Goal: Task Accomplishment & Management: Manage account settings

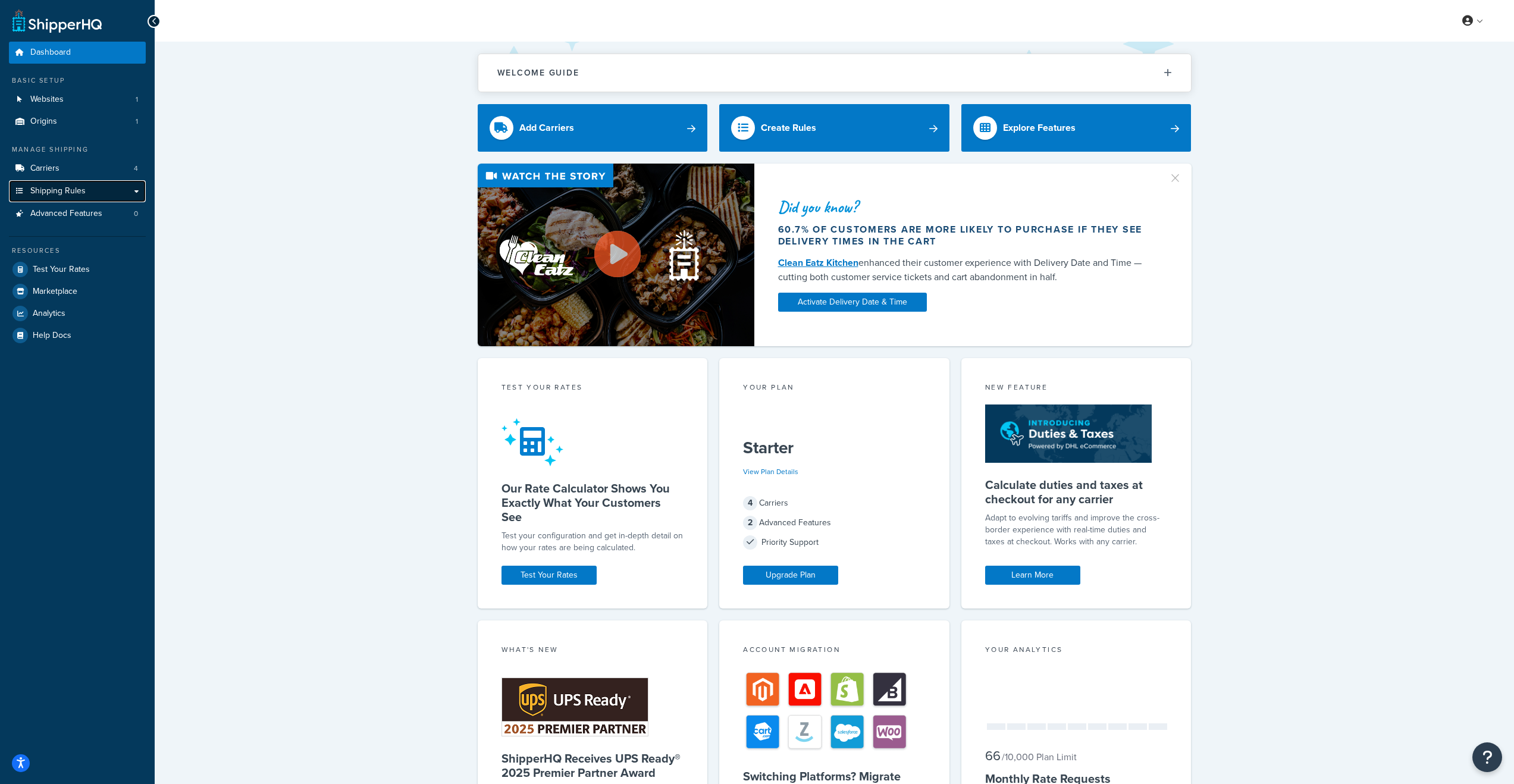
click at [72, 196] on span "Shipping Rules" at bounding box center [58, 191] width 55 height 10
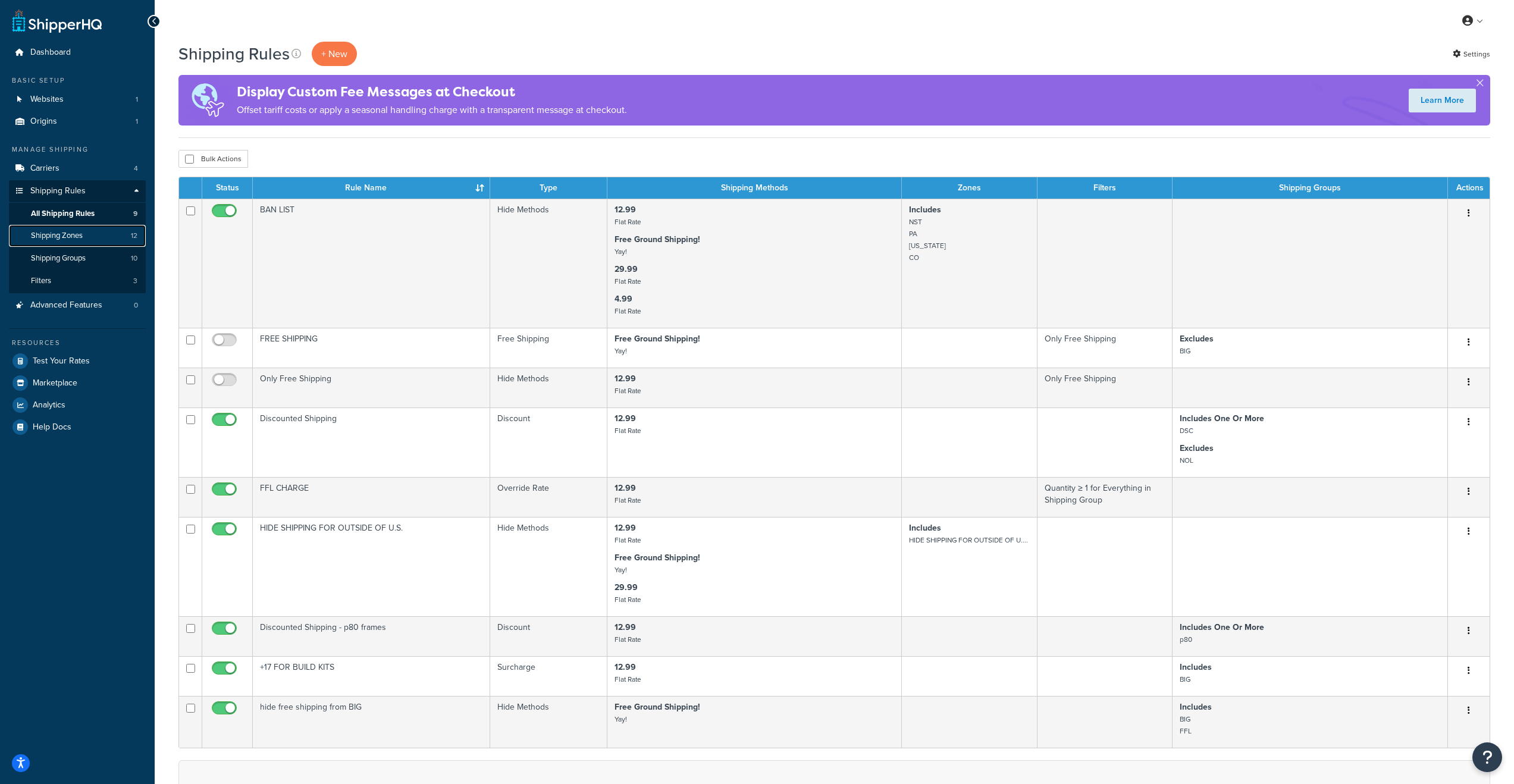
click at [49, 231] on span "Shipping Zones" at bounding box center [57, 235] width 51 height 10
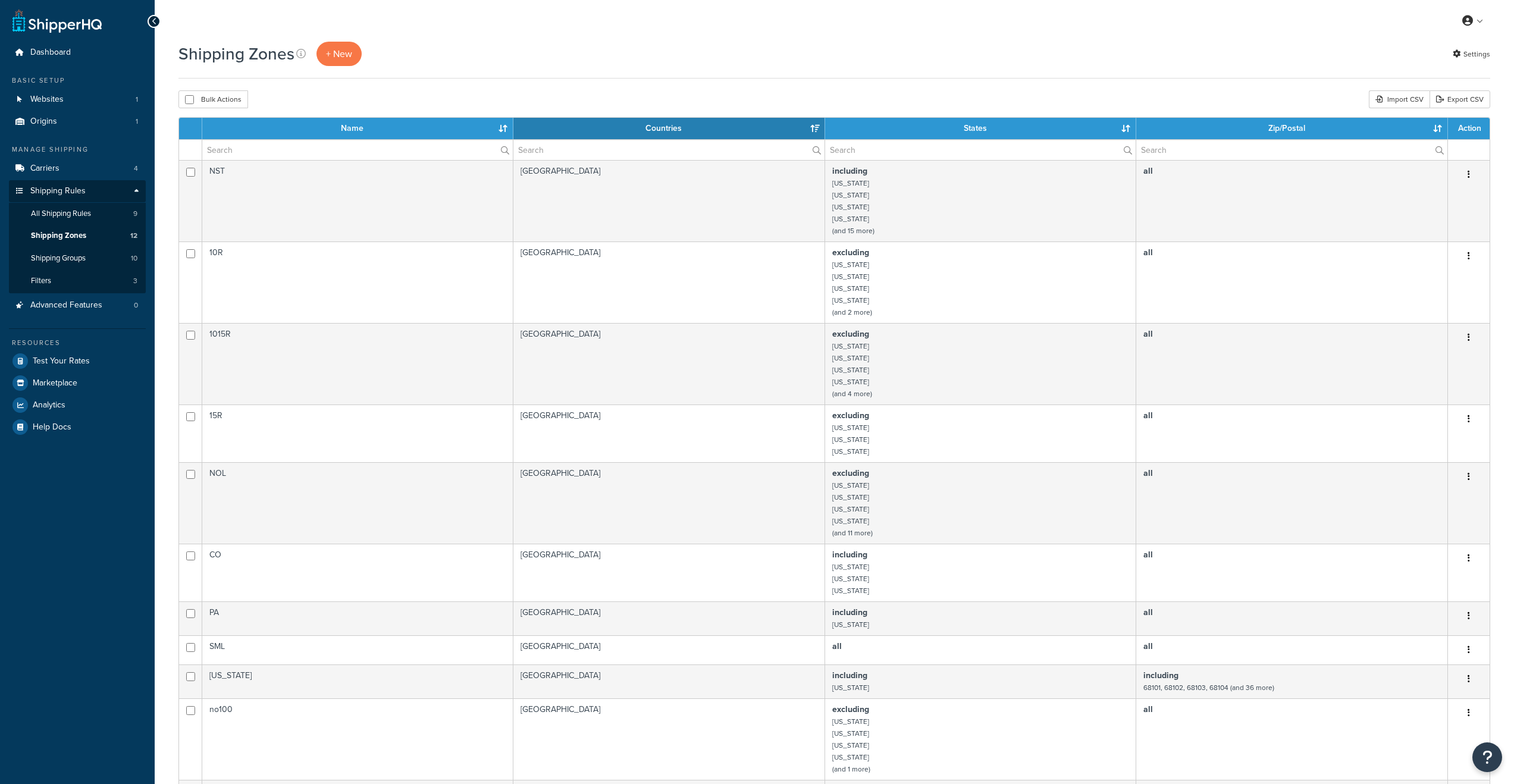
select select "15"
click at [350, 62] on link "+ New" at bounding box center [339, 54] width 45 height 24
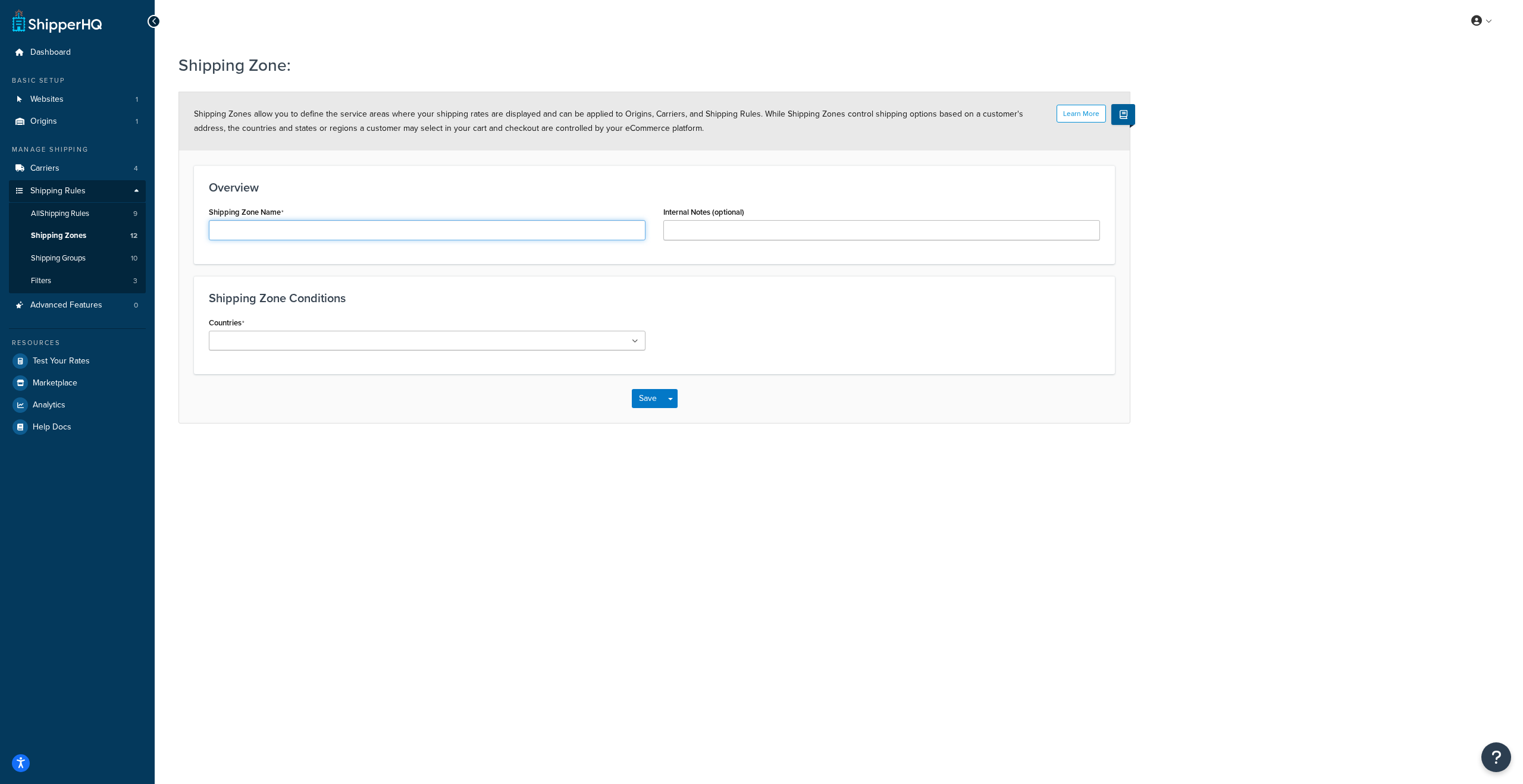
click at [452, 229] on input "Shipping Zone Name" at bounding box center [427, 230] width 437 height 20
type input "CA"
click at [474, 341] on ul at bounding box center [427, 341] width 437 height 20
click at [456, 268] on form "Learn More Shipping Zones allow you to define the service areas where your ship…" at bounding box center [655, 257] width 951 height 331
click at [424, 327] on div "Countries All Countries ALL United States USA Afghanistan AFG Albania ALB Alger…" at bounding box center [427, 332] width 437 height 36
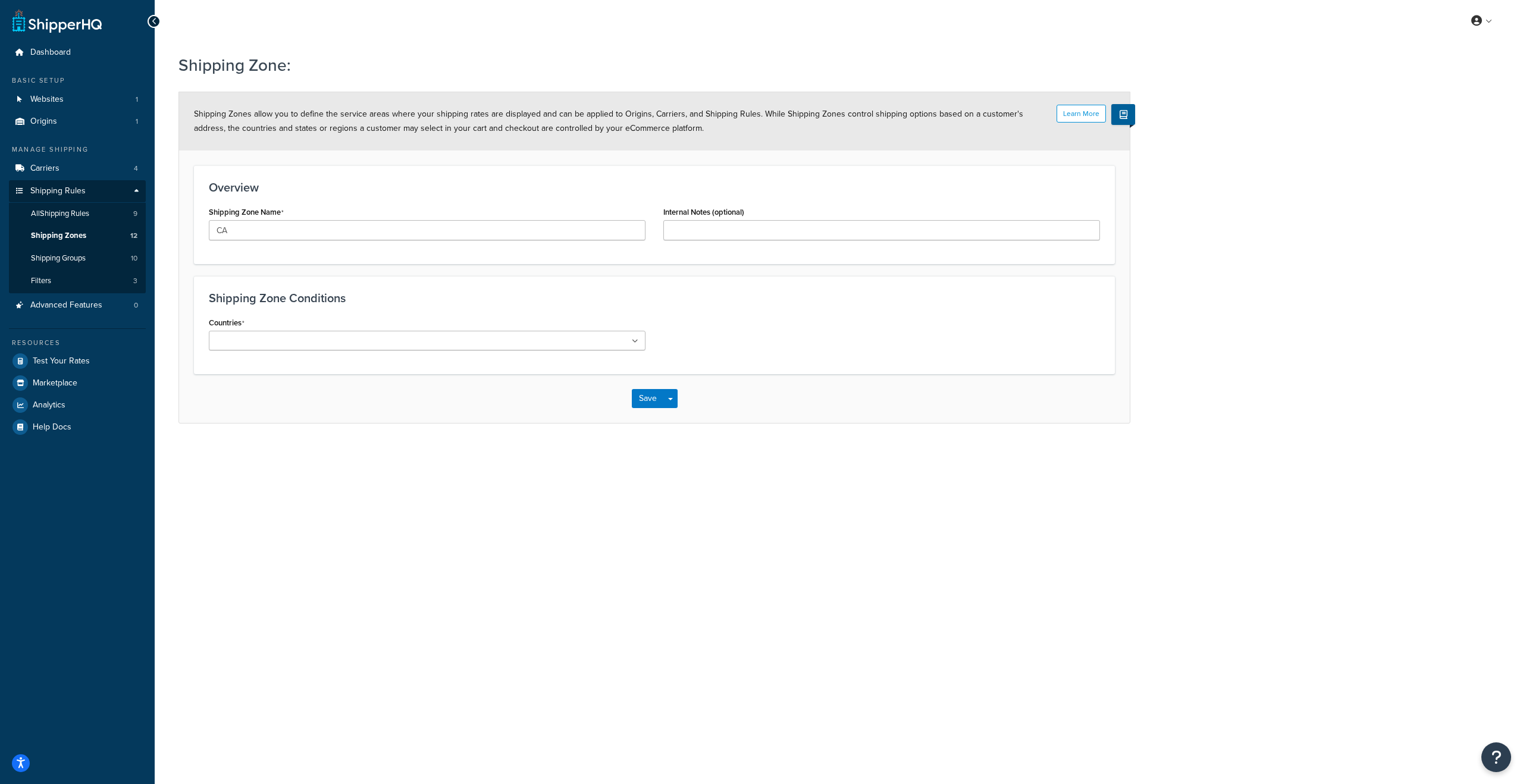
click at [423, 335] on ul at bounding box center [427, 341] width 437 height 20
click at [721, 352] on div "Countries United States USA All Countries ALL Afghanistan AFG Albania ALB Alger…" at bounding box center [654, 406] width 909 height 185
click at [446, 390] on select "All Including Excluding" at bounding box center [427, 389] width 437 height 20
select select "including"
click at [209, 379] on select "All Including Excluding" at bounding box center [427, 389] width 437 height 20
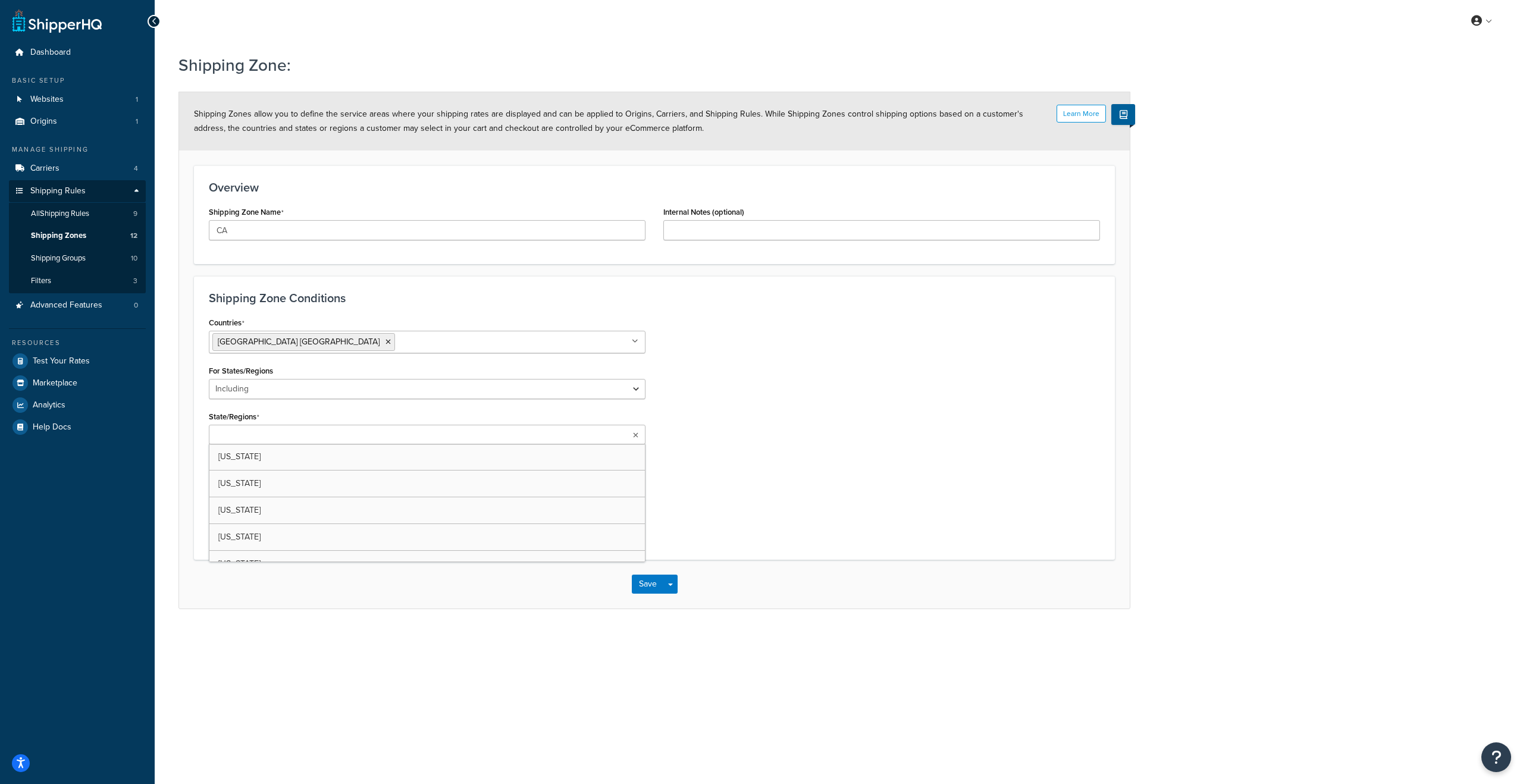
click at [391, 431] on ul at bounding box center [427, 434] width 437 height 20
click at [352, 642] on div "My Profile Billing Global Settings Contact Us Logout Shipping Zone: Learn More …" at bounding box center [839, 392] width 1369 height 784
click at [266, 484] on select "All Including Excluding" at bounding box center [427, 483] width 437 height 20
click at [209, 473] on select "All Including Excluding" at bounding box center [427, 483] width 437 height 20
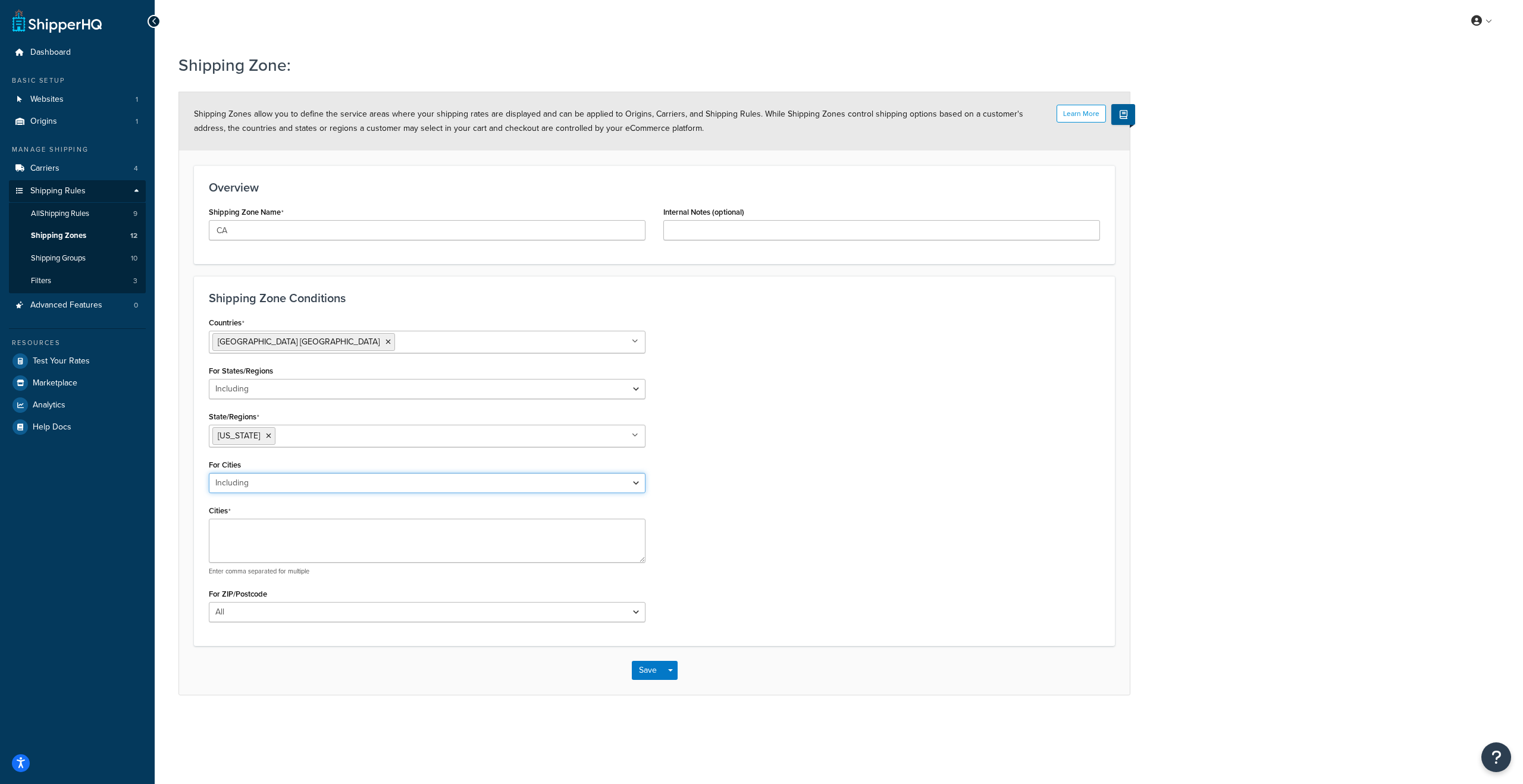
click at [643, 484] on select "All Including Excluding" at bounding box center [427, 483] width 437 height 20
select select "all"
click at [209, 473] on select "All Including Excluding" at bounding box center [427, 483] width 437 height 20
click at [751, 491] on div "Countries United States USA All Countries ALL Afghanistan AFG Albania ALB Alger…" at bounding box center [654, 472] width 909 height 316
click at [637, 582] on button "Save" at bounding box center [648, 586] width 32 height 19
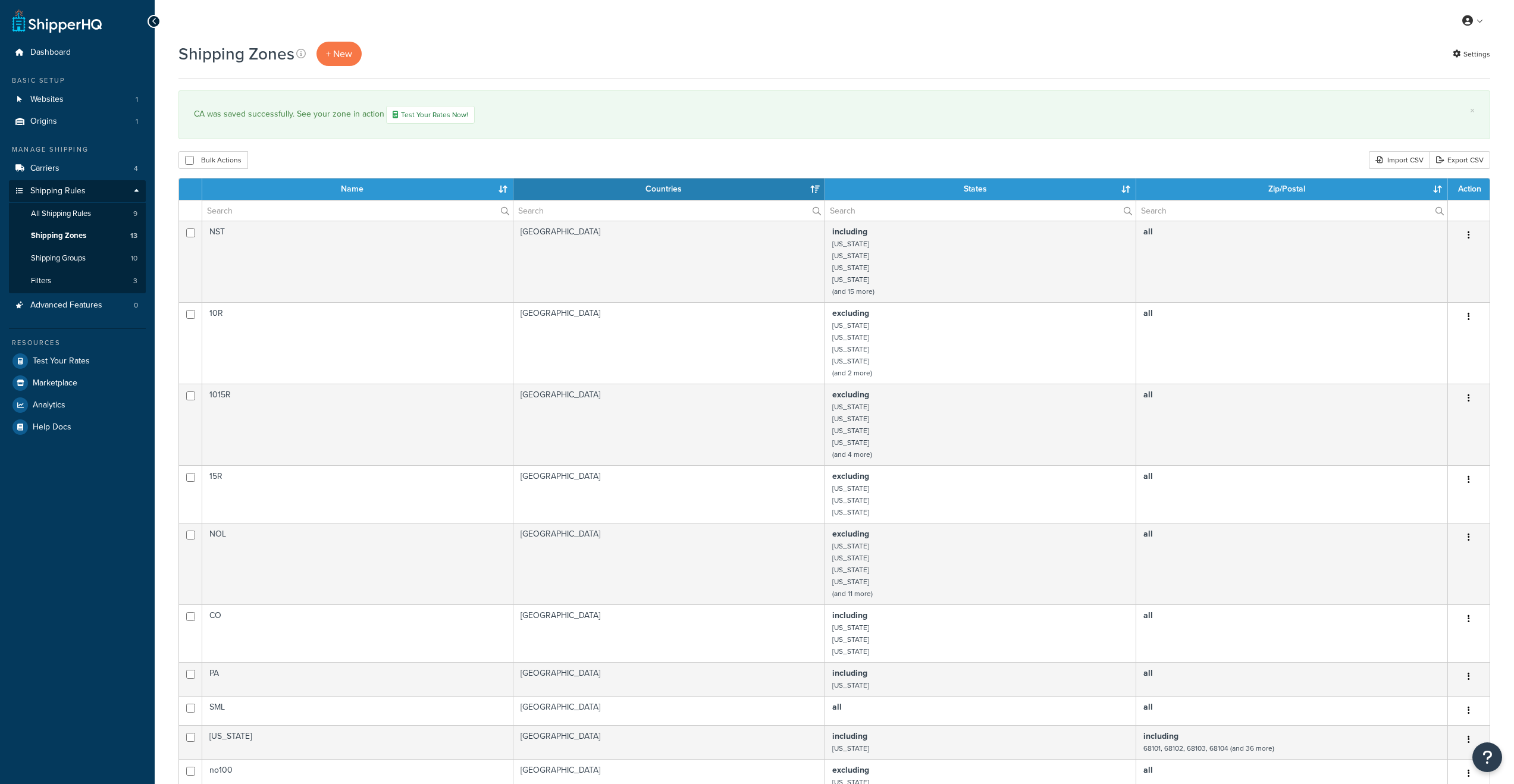
select select "15"
click at [70, 255] on span "Shipping Groups" at bounding box center [58, 258] width 55 height 10
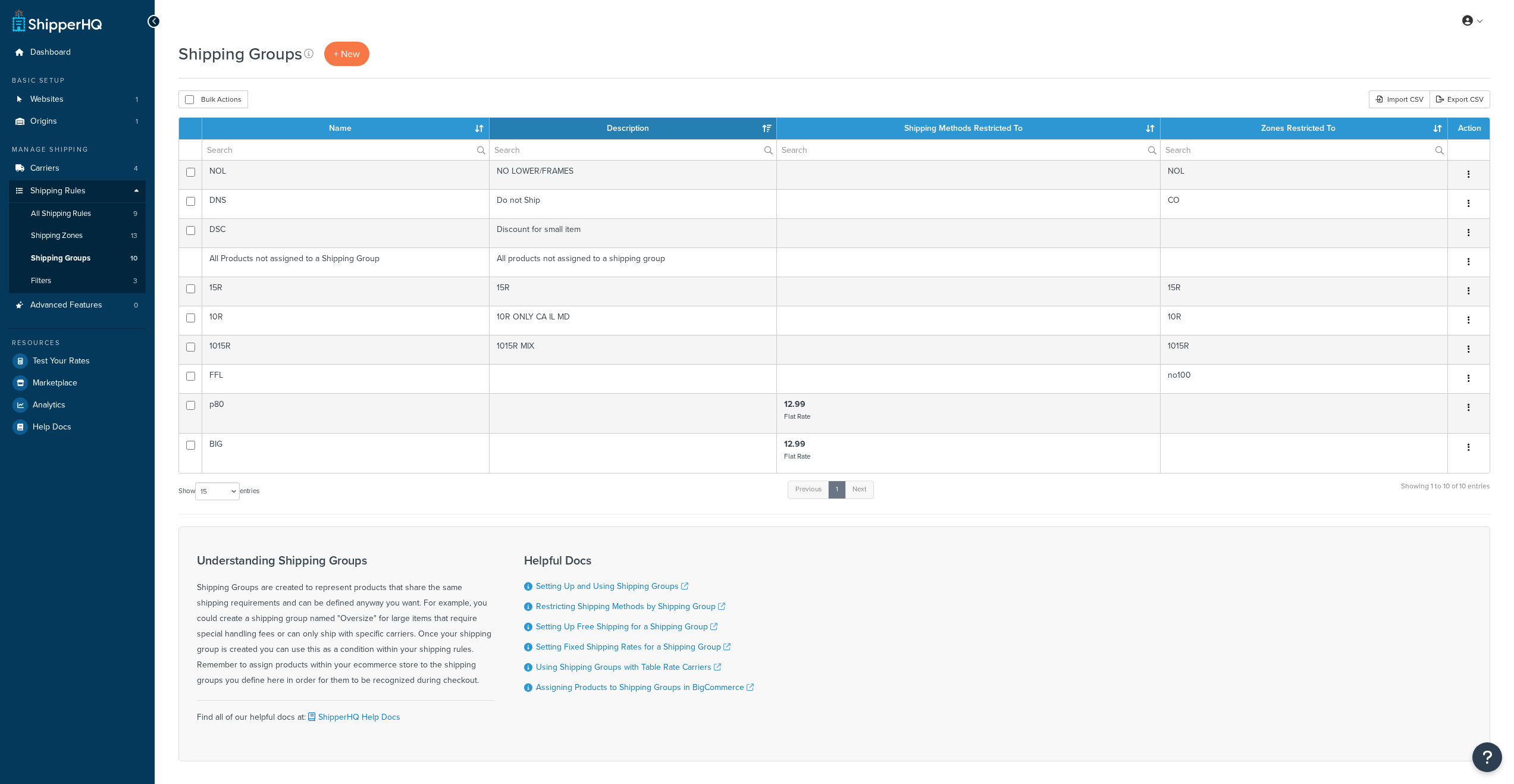
select select "15"
click at [345, 47] on span "+ New" at bounding box center [347, 54] width 26 height 14
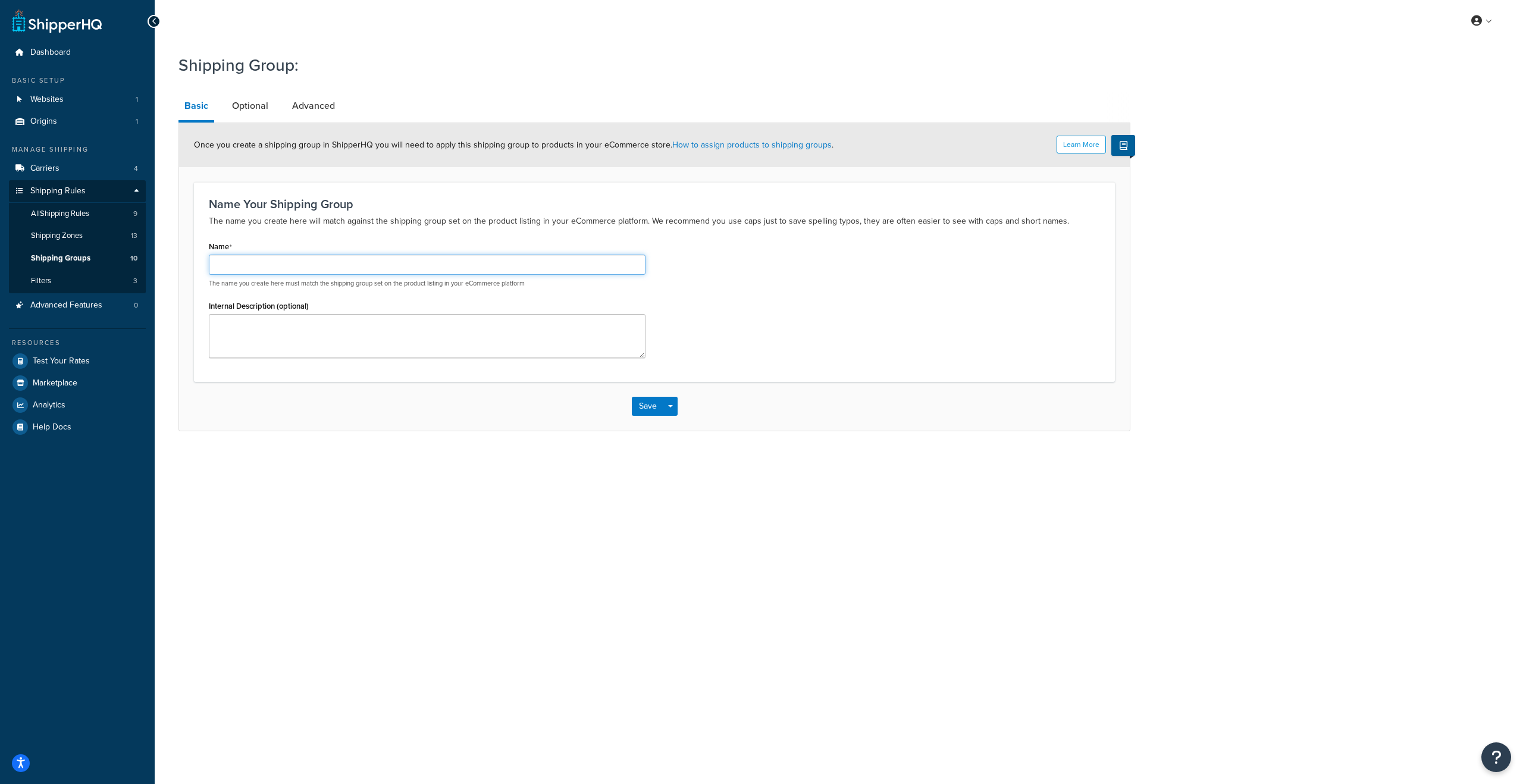
click at [391, 255] on input "Name" at bounding box center [427, 264] width 437 height 20
type input "NOCA"
click at [246, 334] on textarea "Internal Description (optional)" at bounding box center [427, 336] width 437 height 44
type textarea "NO SHIPPING TO [US_STATE]"
click at [637, 409] on button "Save" at bounding box center [648, 406] width 32 height 19
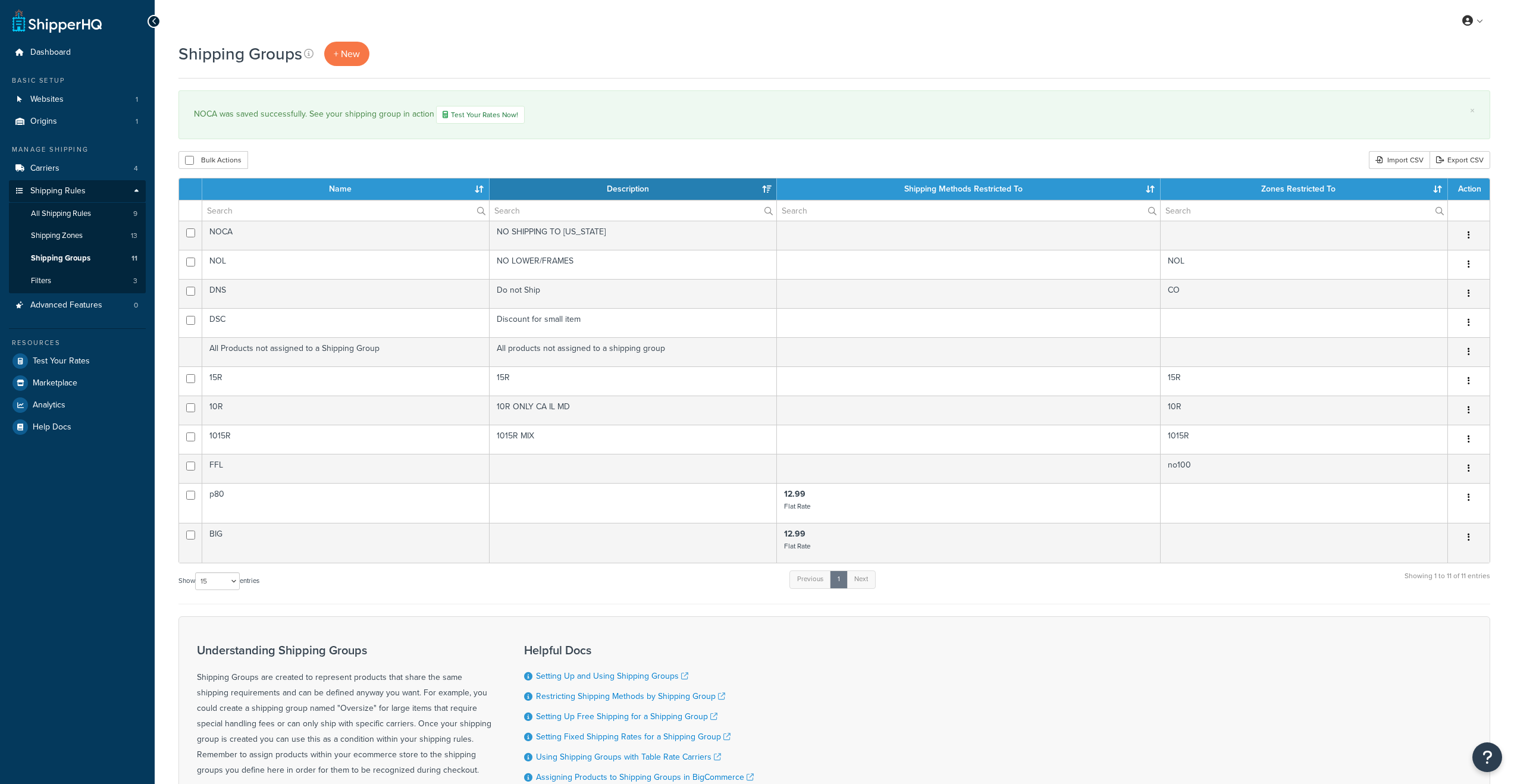
select select "15"
click at [70, 210] on span "All Shipping Rules" at bounding box center [61, 213] width 60 height 10
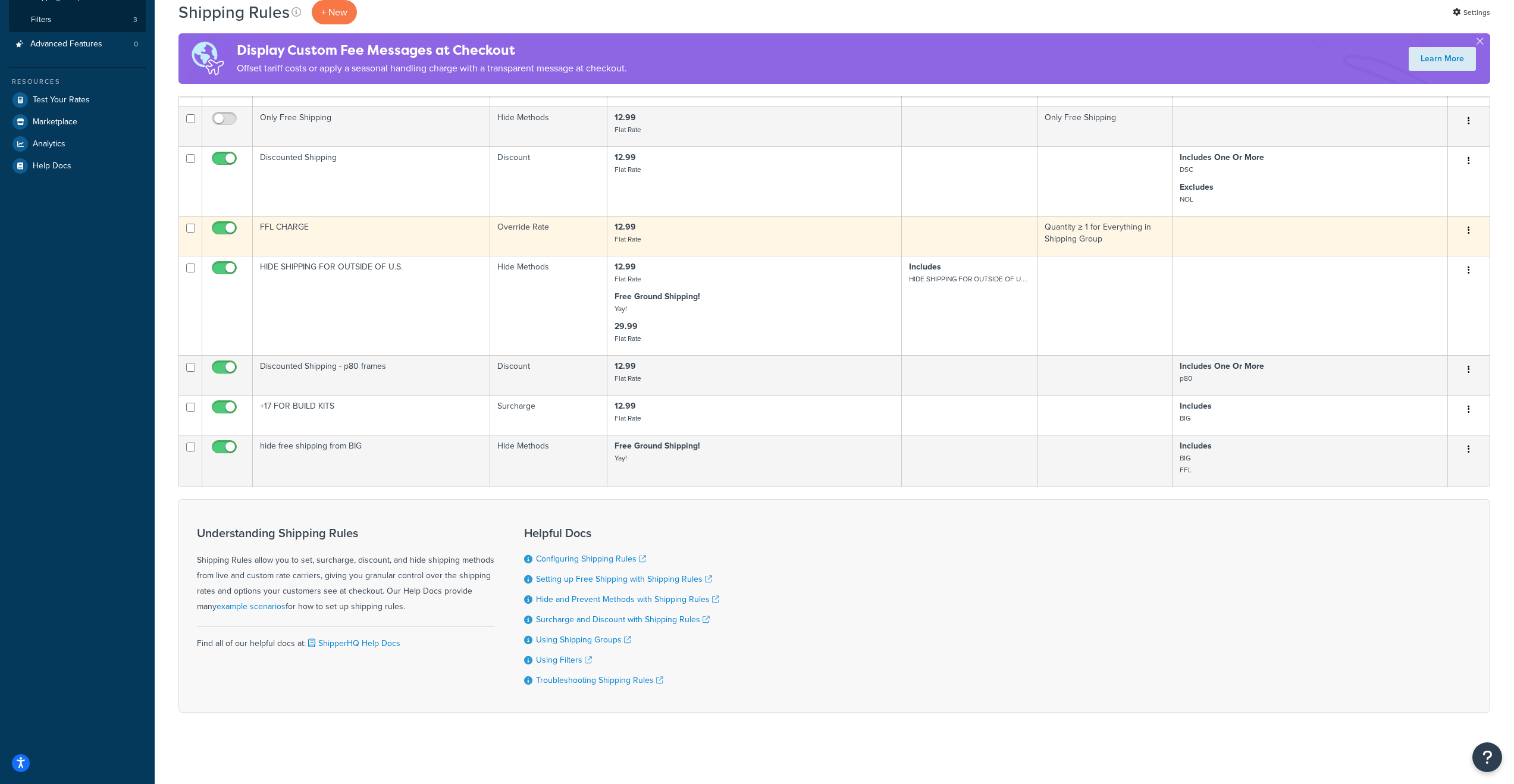
scroll to position [17, 0]
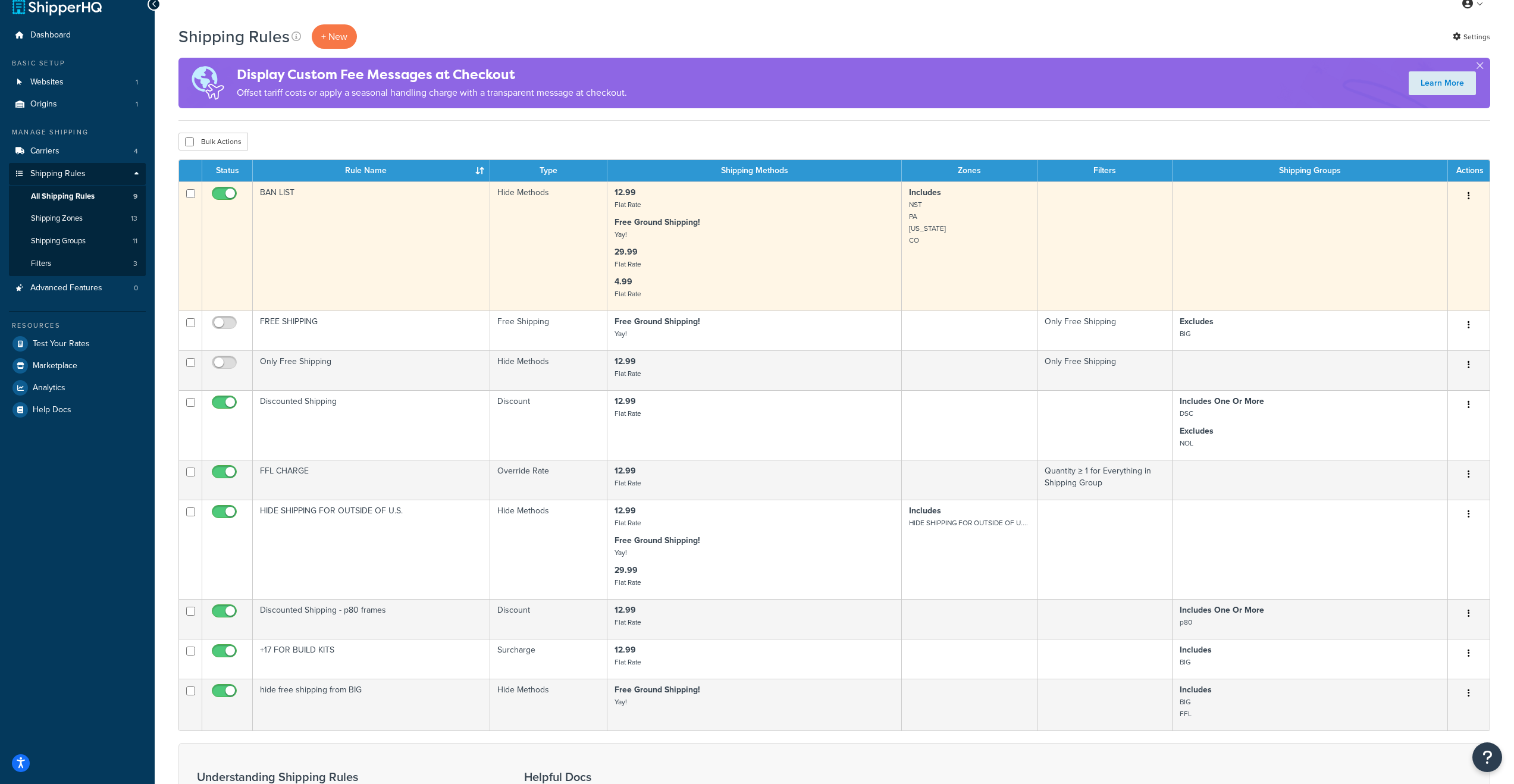
click at [783, 238] on p "Free Ground Shipping! Yay!" at bounding box center [754, 228] width 279 height 23
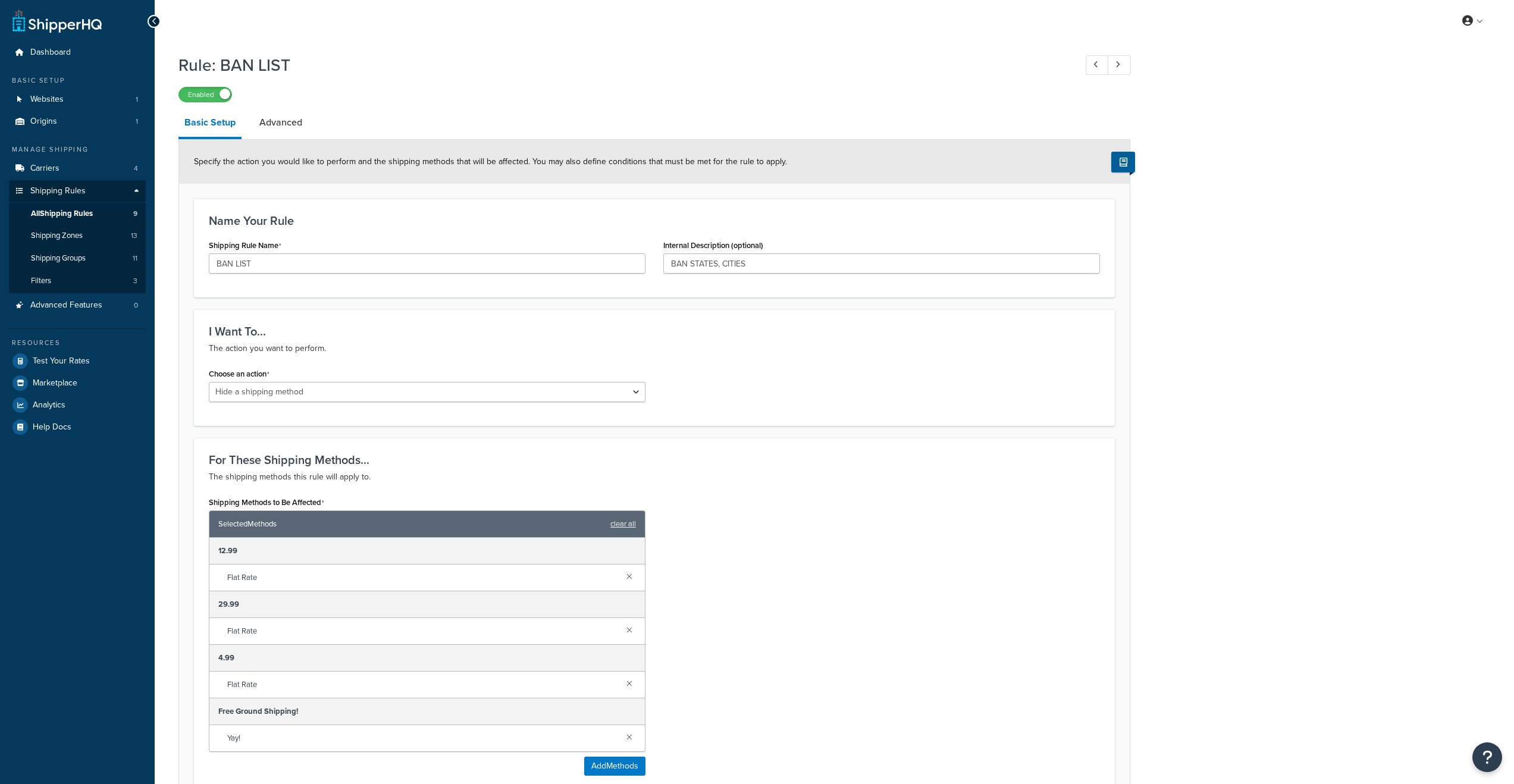
select select "HIDE"
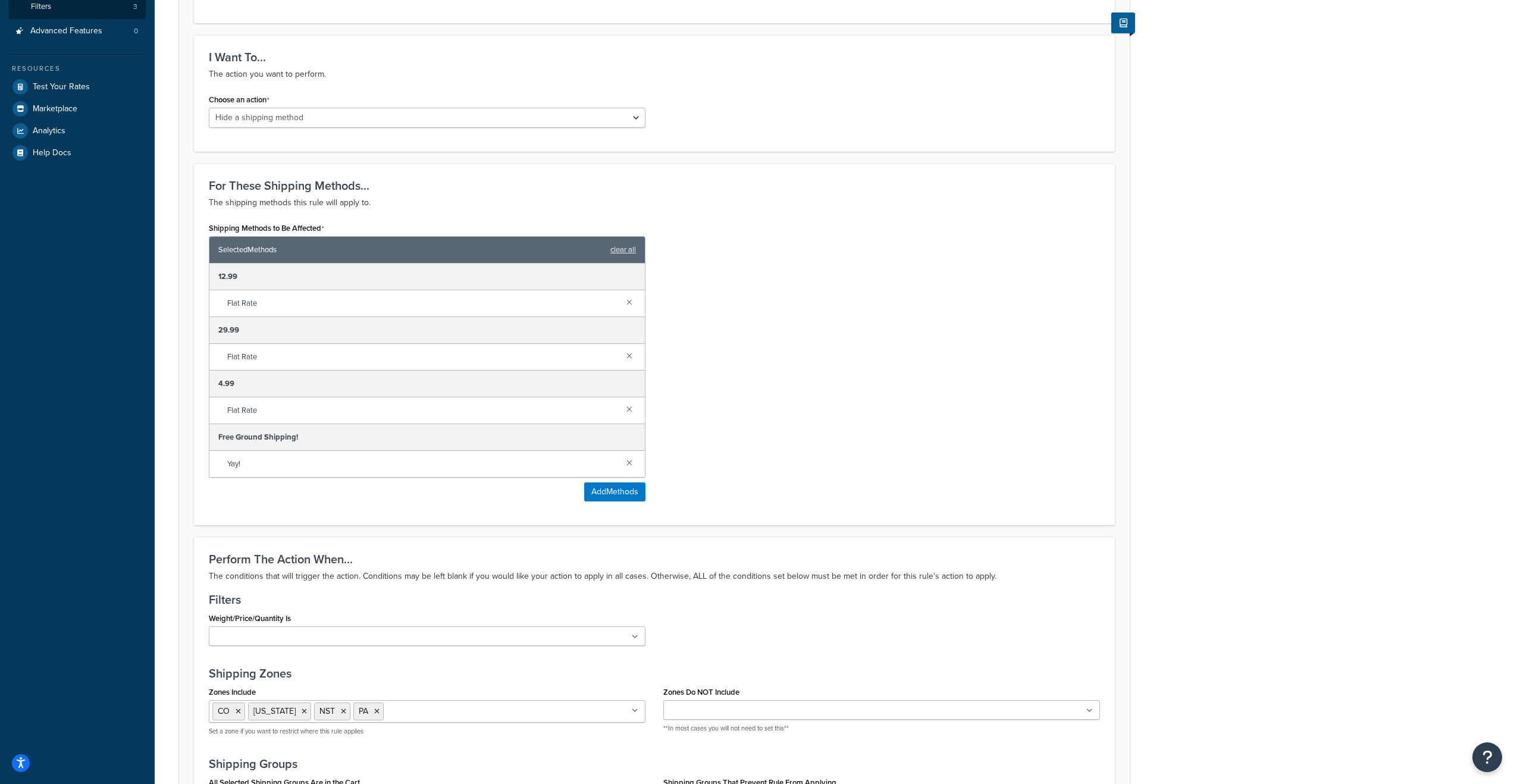
scroll to position [282, 0]
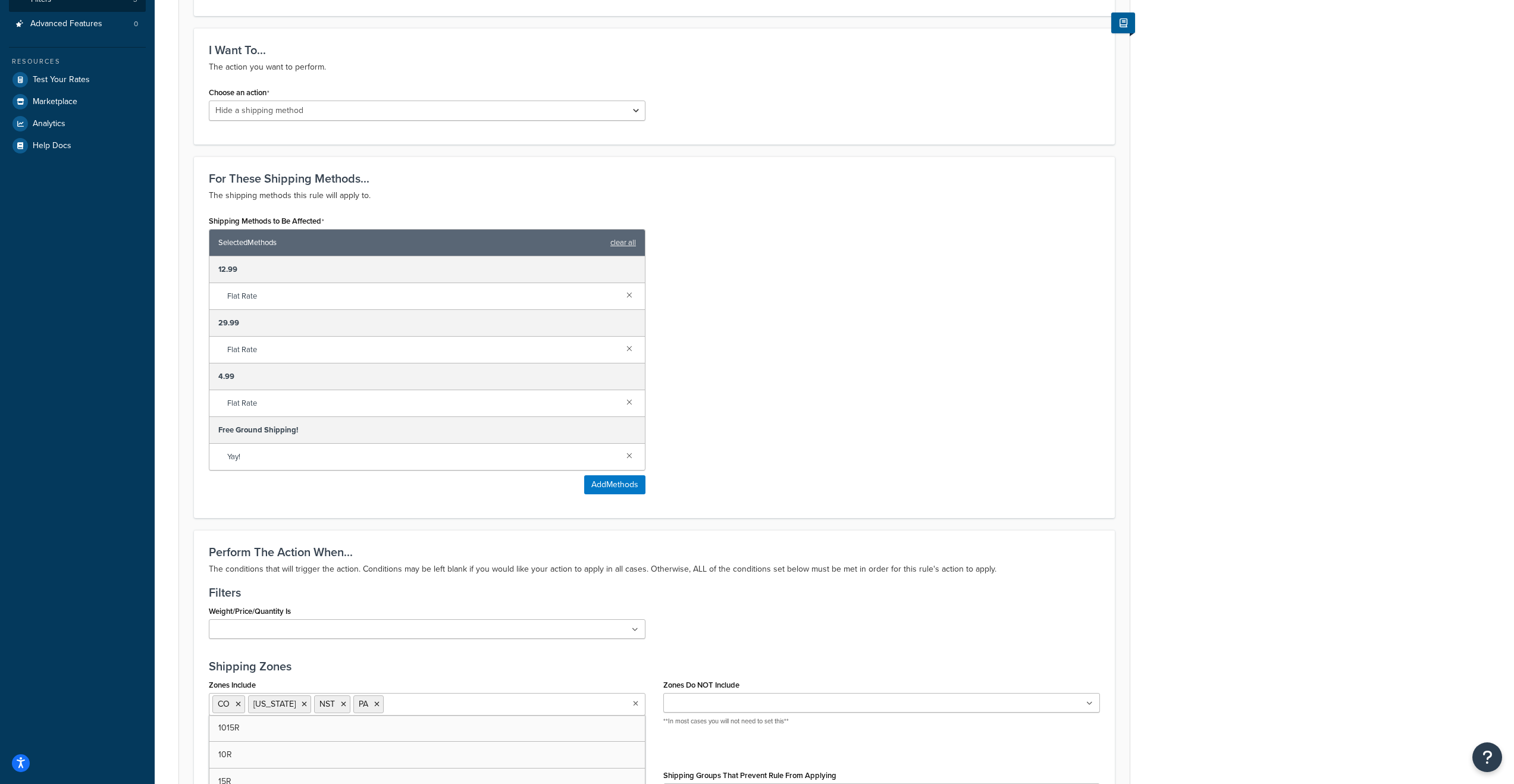
click at [424, 707] on input "Zones Include" at bounding box center [439, 703] width 105 height 13
type input "N"
type input "C"
click at [530, 652] on div "Perform The Action When... The conditions that will trigger the action. Conditi…" at bounding box center [654, 720] width 921 height 380
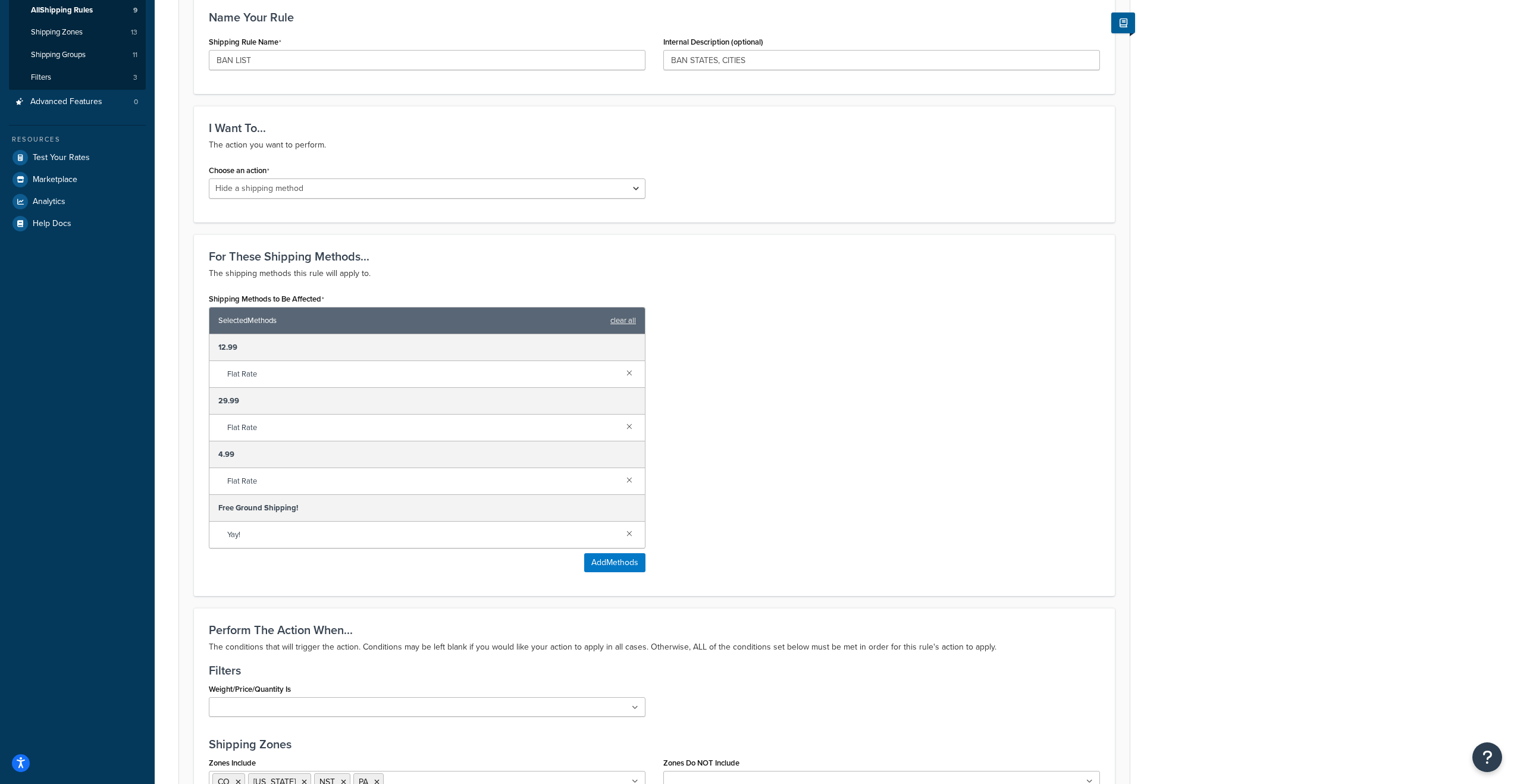
scroll to position [0, 0]
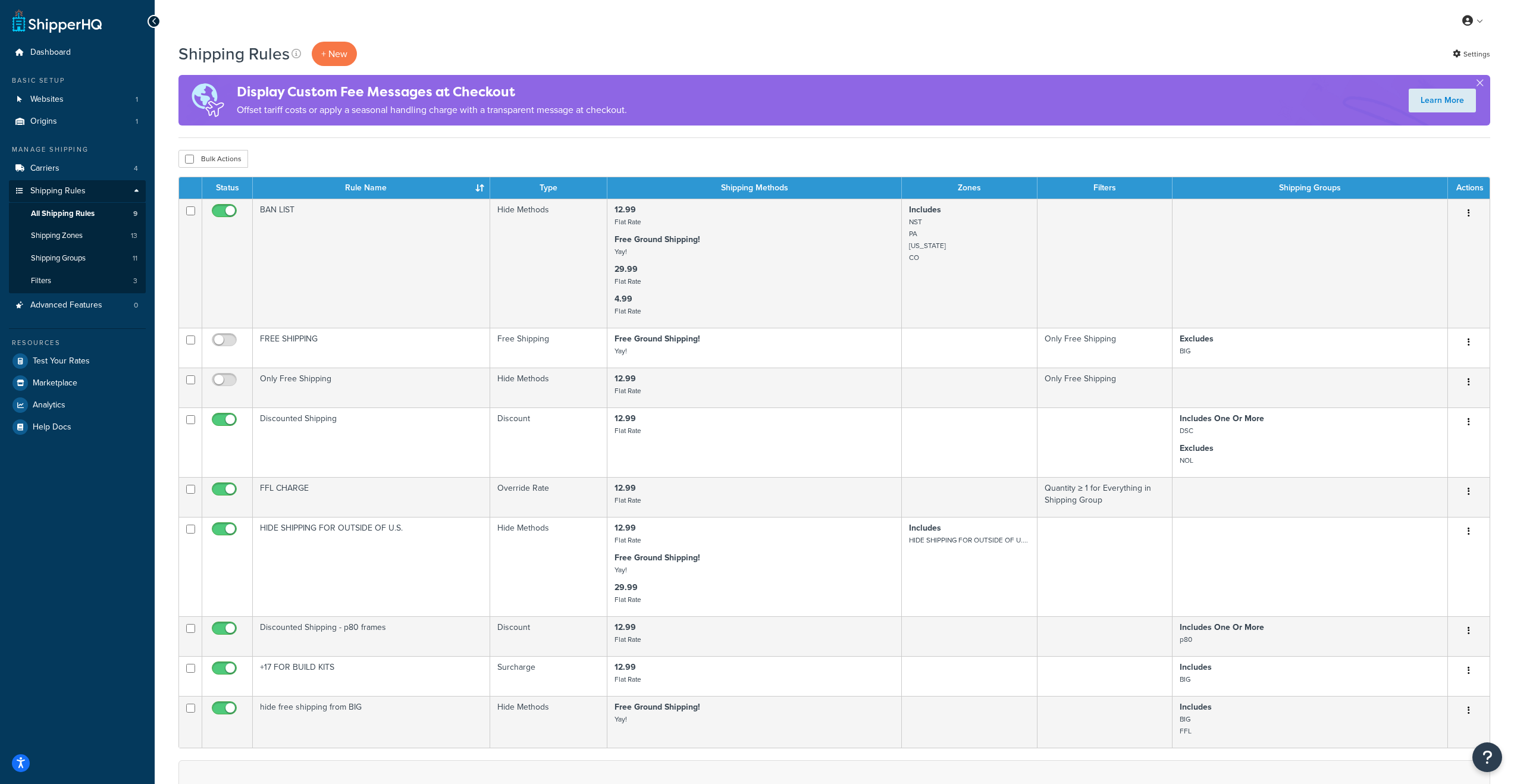
click at [335, 34] on div "My Profile Billing Global Settings Contact Us Logout" at bounding box center [834, 20] width 1360 height 42
click at [338, 45] on p "+ New" at bounding box center [335, 54] width 45 height 24
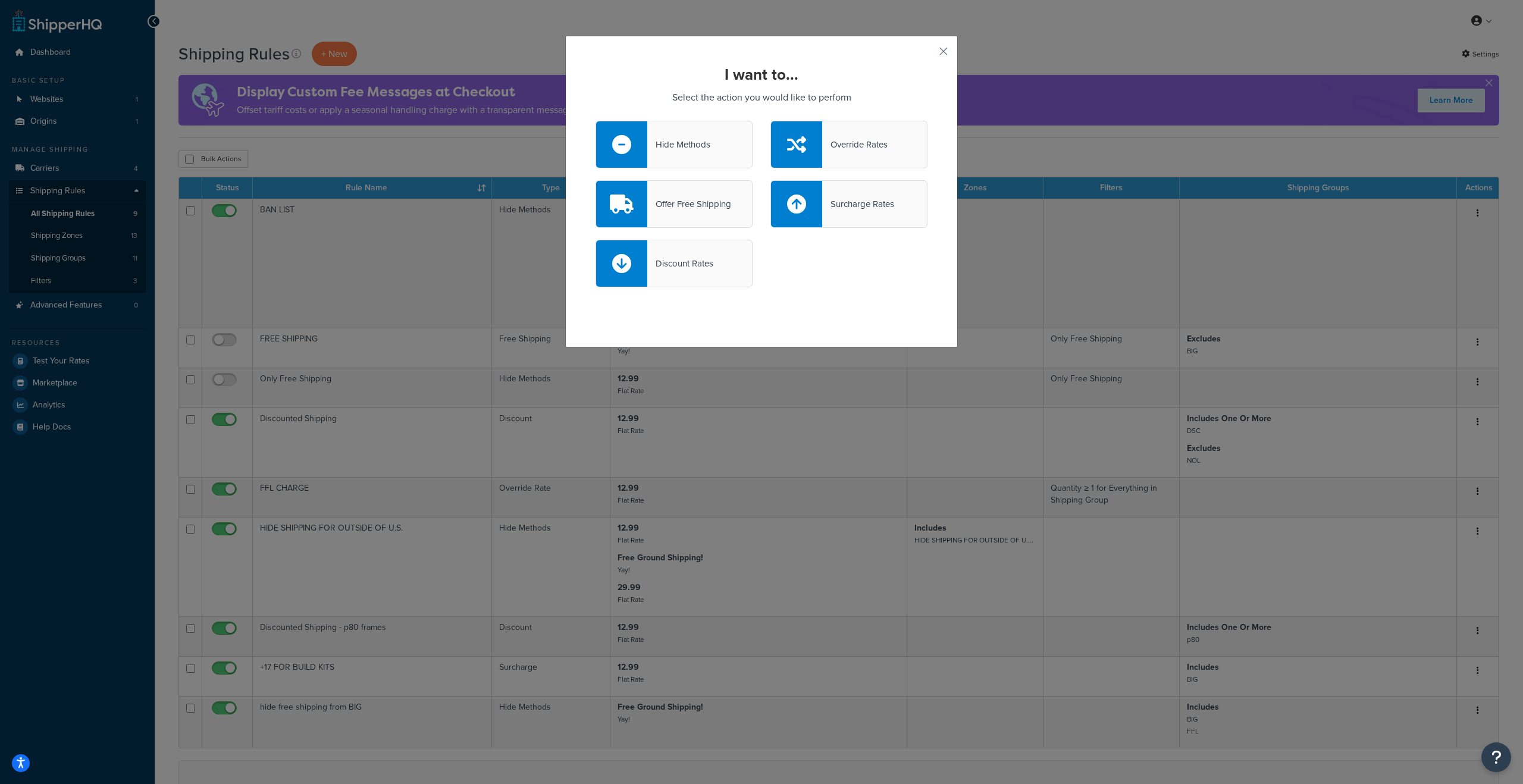
click at [688, 154] on div "Hide Methods" at bounding box center [674, 145] width 157 height 48
click at [0, 0] on input "Hide Methods" at bounding box center [0, 0] width 0 height 0
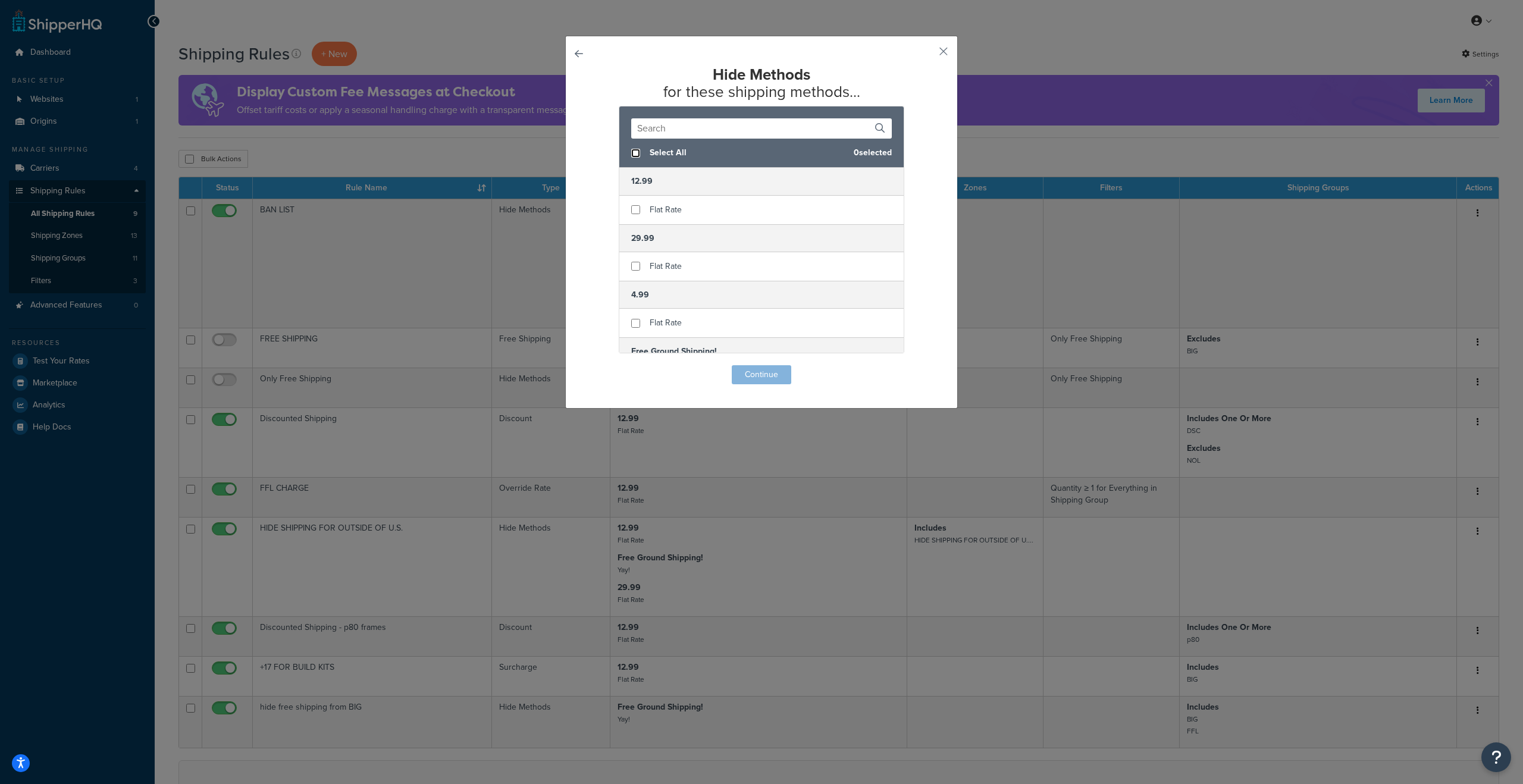
click at [631, 154] on input "checkbox" at bounding box center [636, 154] width 9 height 9
checkbox input "true"
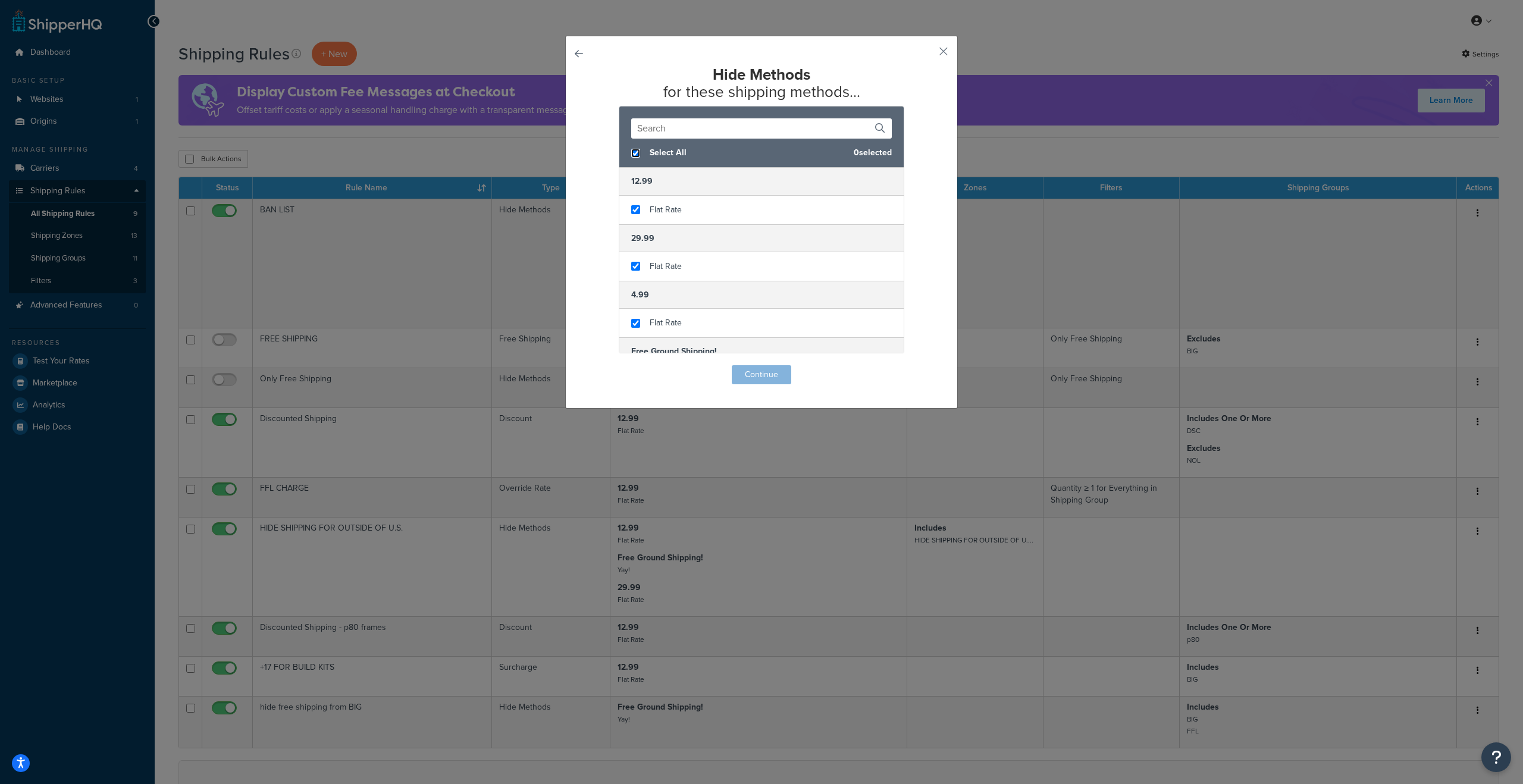
checkbox input "true"
click at [751, 370] on button "Continue" at bounding box center [762, 375] width 60 height 19
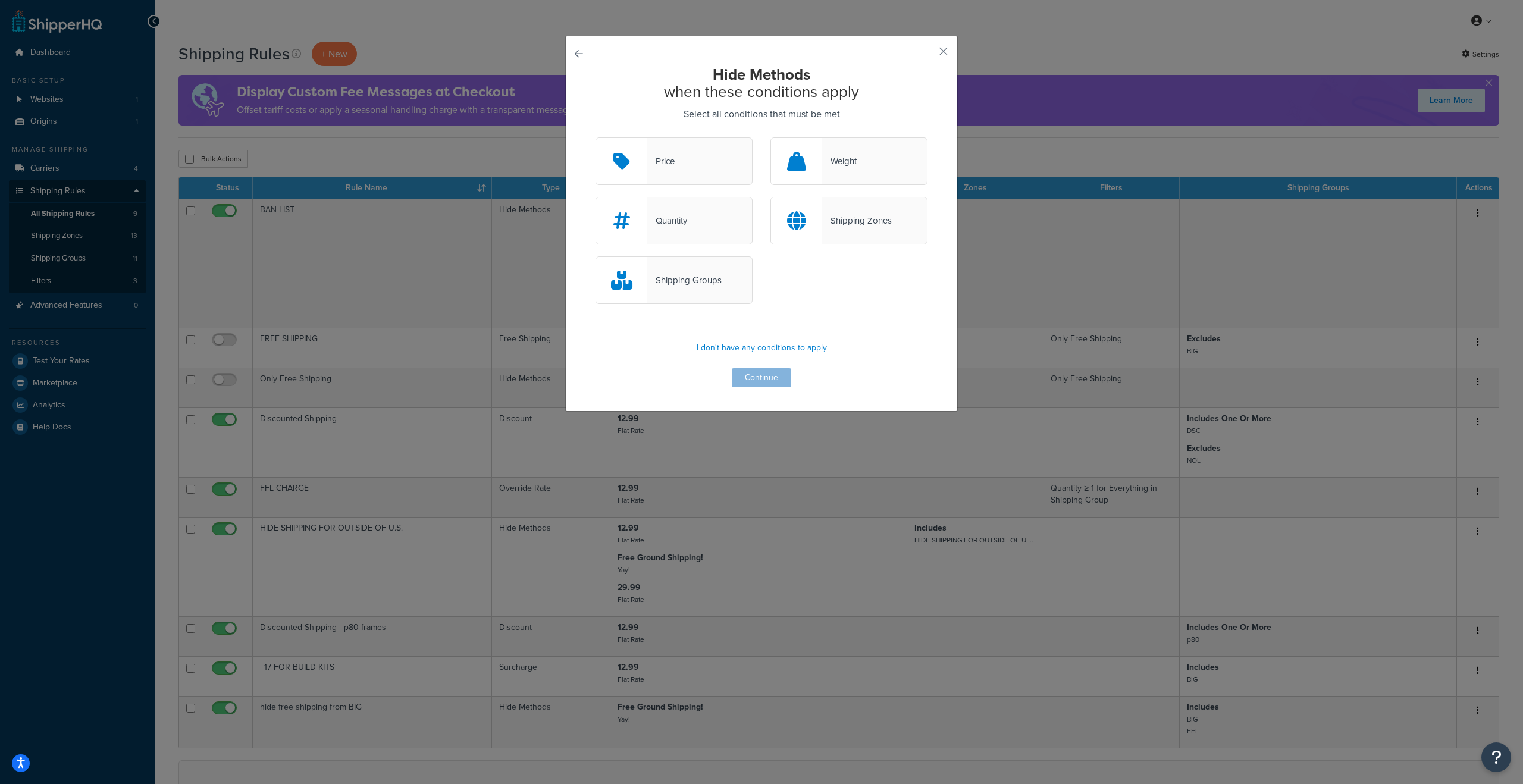
click at [698, 275] on div "Shipping Groups" at bounding box center [684, 280] width 74 height 17
click at [0, 0] on input "Shipping Groups" at bounding box center [0, 0] width 0 height 0
click at [755, 378] on button "Continue" at bounding box center [762, 378] width 60 height 19
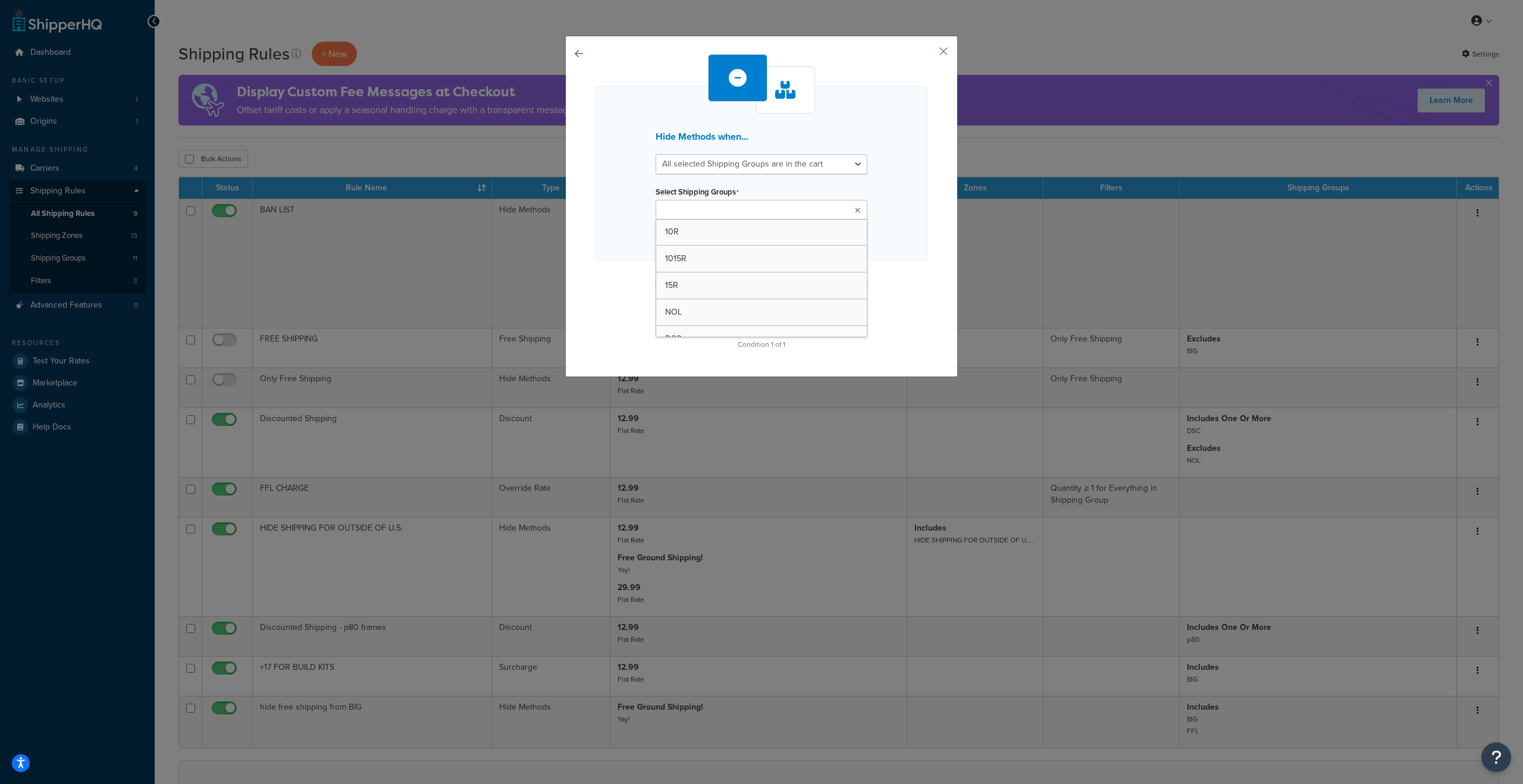
click at [747, 213] on ul at bounding box center [762, 210] width 212 height 20
click at [919, 262] on div "Hide Methods when... All selected Shipping Groups are in the cart Any selected …" at bounding box center [762, 175] width 332 height 177
click at [761, 316] on button "Continue" at bounding box center [762, 319] width 60 height 19
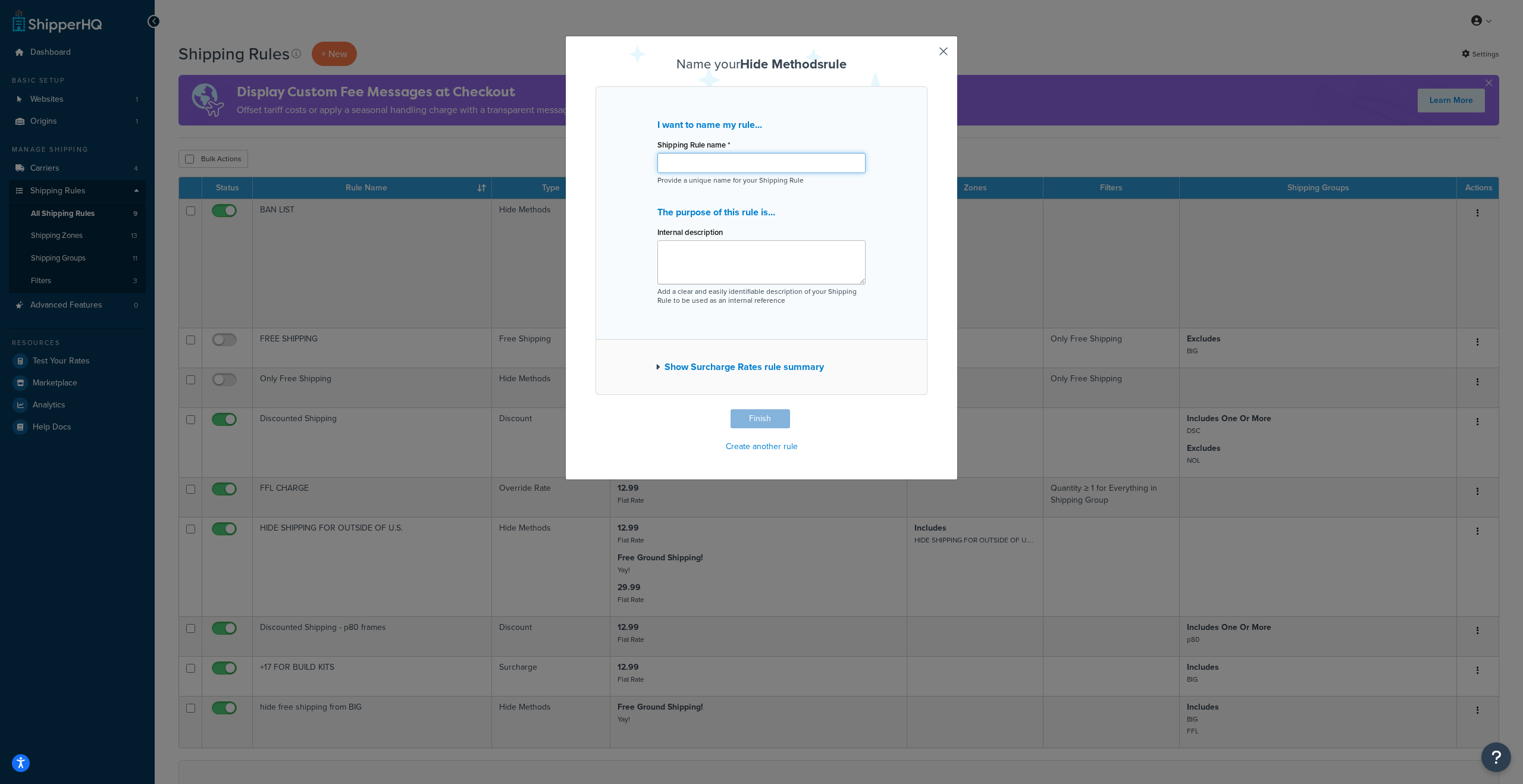
click at [715, 163] on input "Shipping Rule name *" at bounding box center [762, 163] width 208 height 20
type input "h"
type input "State Specific ITEMS"
click at [746, 415] on button "Finish" at bounding box center [760, 418] width 60 height 19
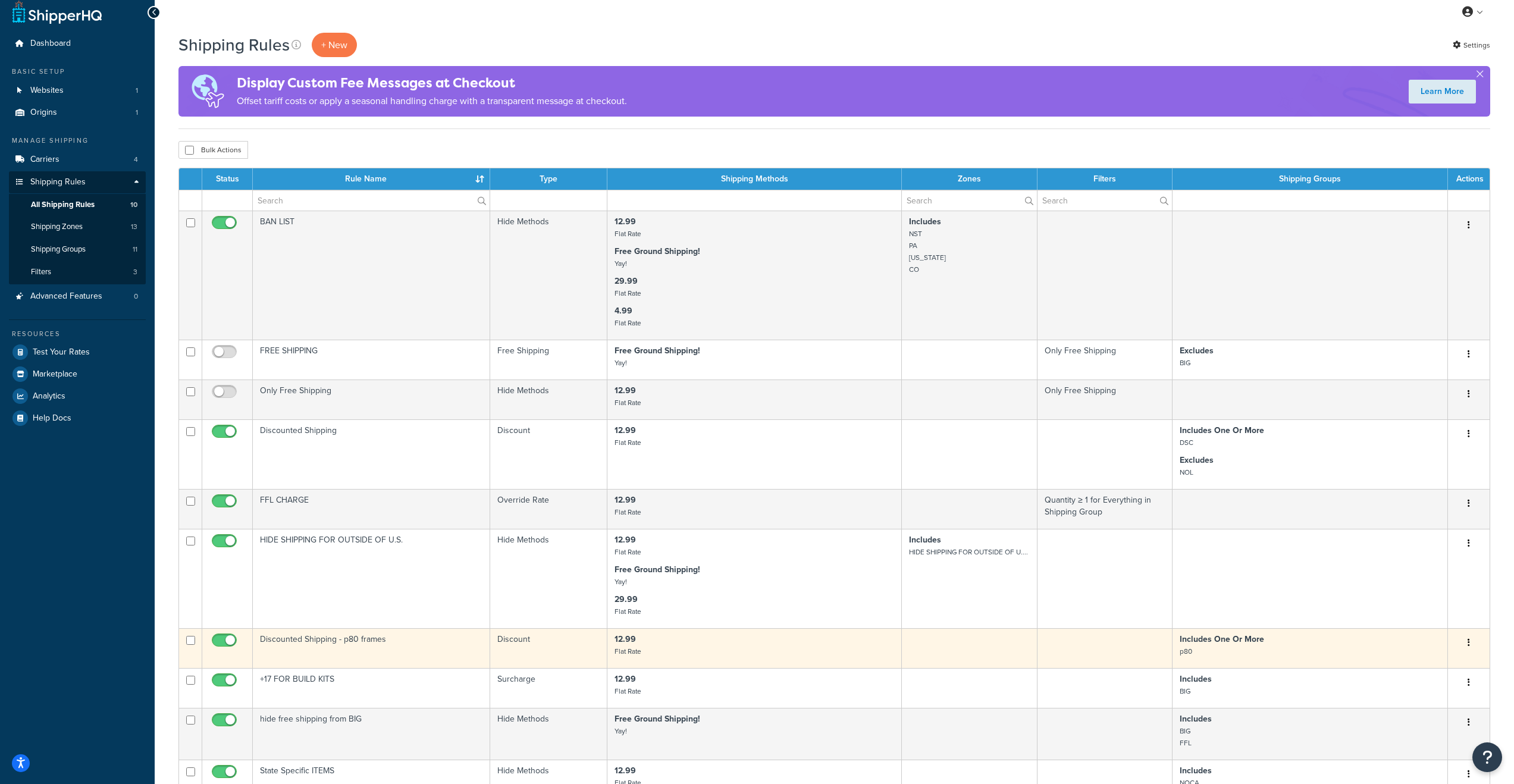
scroll to position [452, 0]
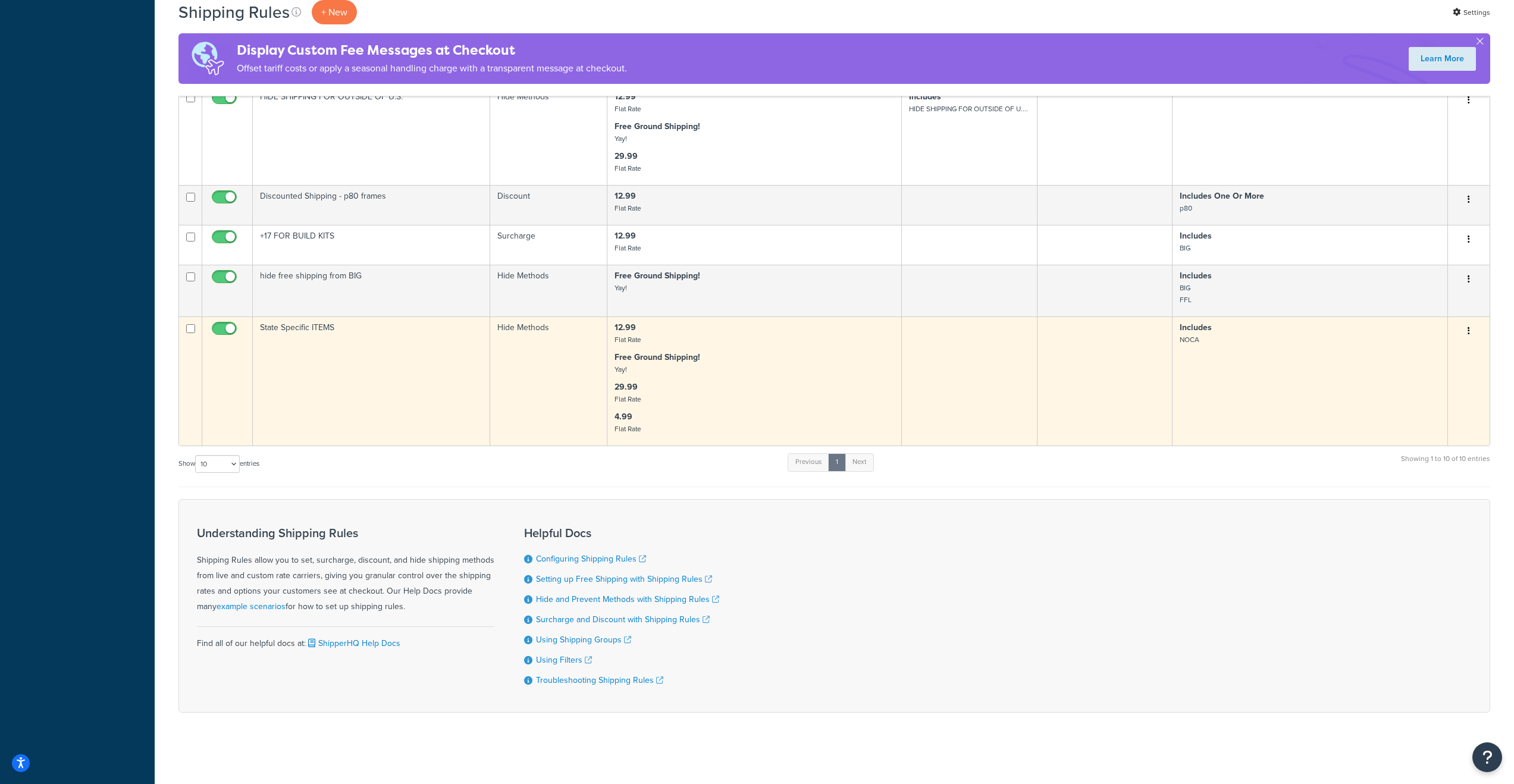
click at [814, 356] on p "Free Ground Shipping! Yay!" at bounding box center [754, 363] width 279 height 23
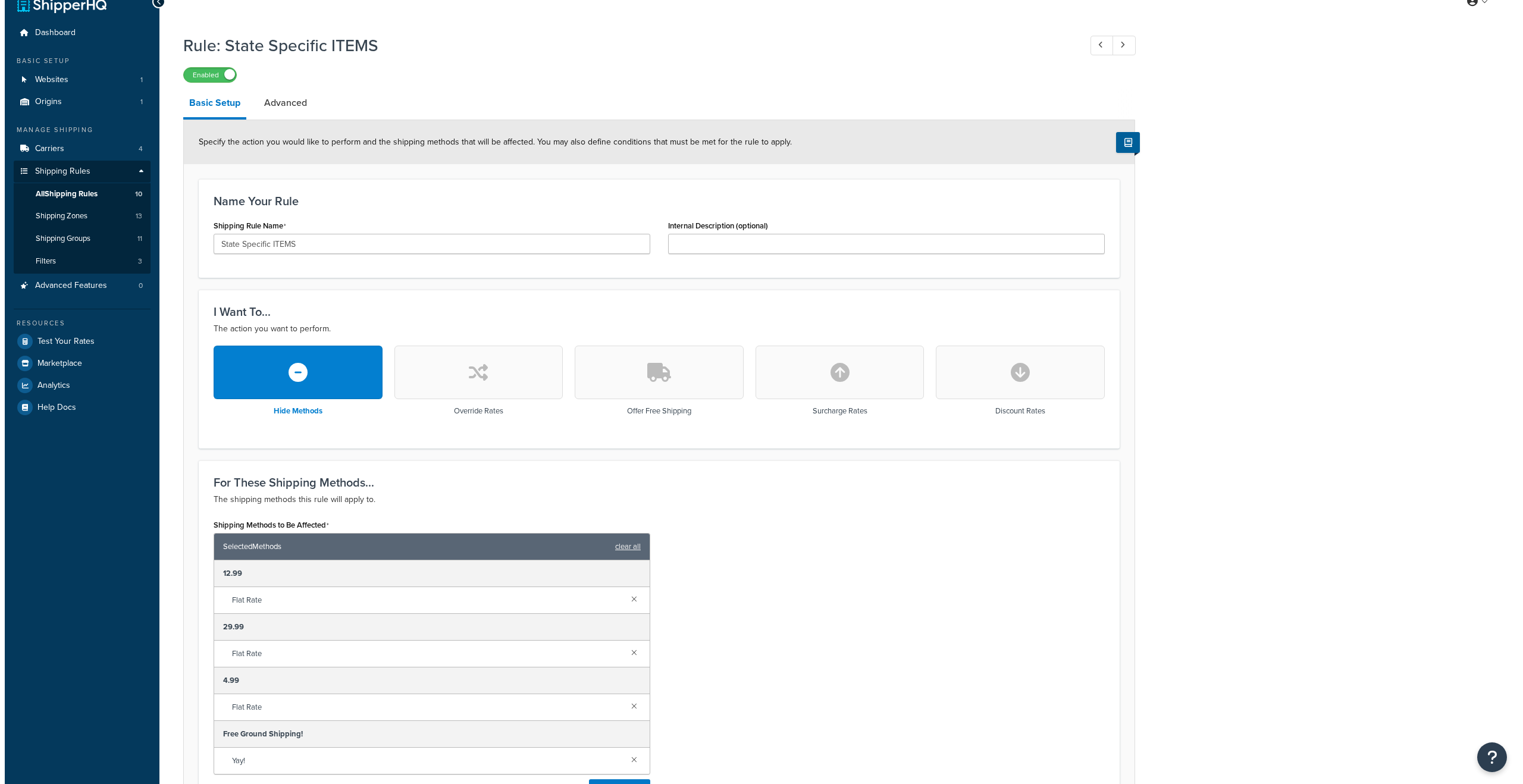
scroll to position [375, 0]
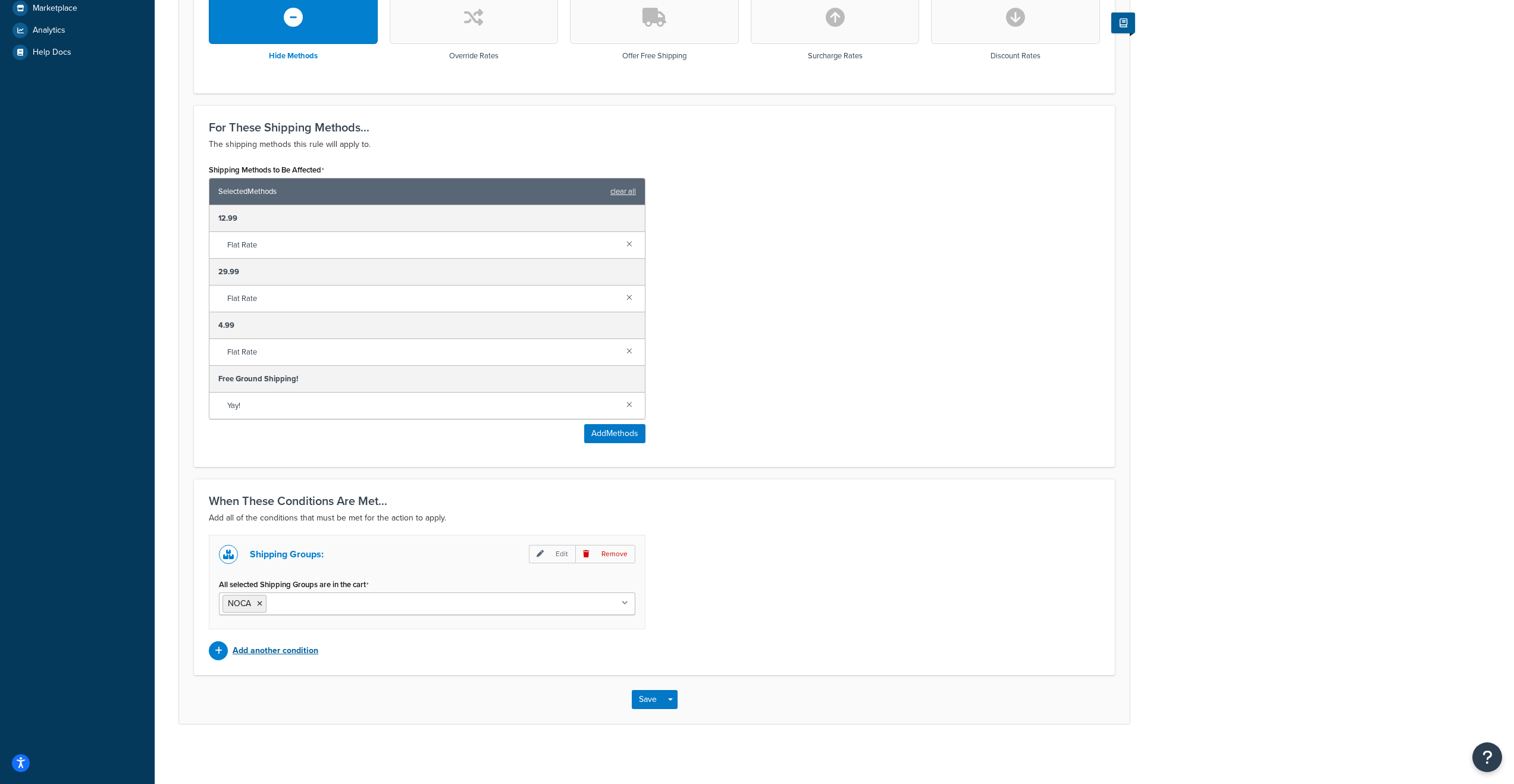
click at [228, 652] on div "Add another condition" at bounding box center [427, 650] width 437 height 19
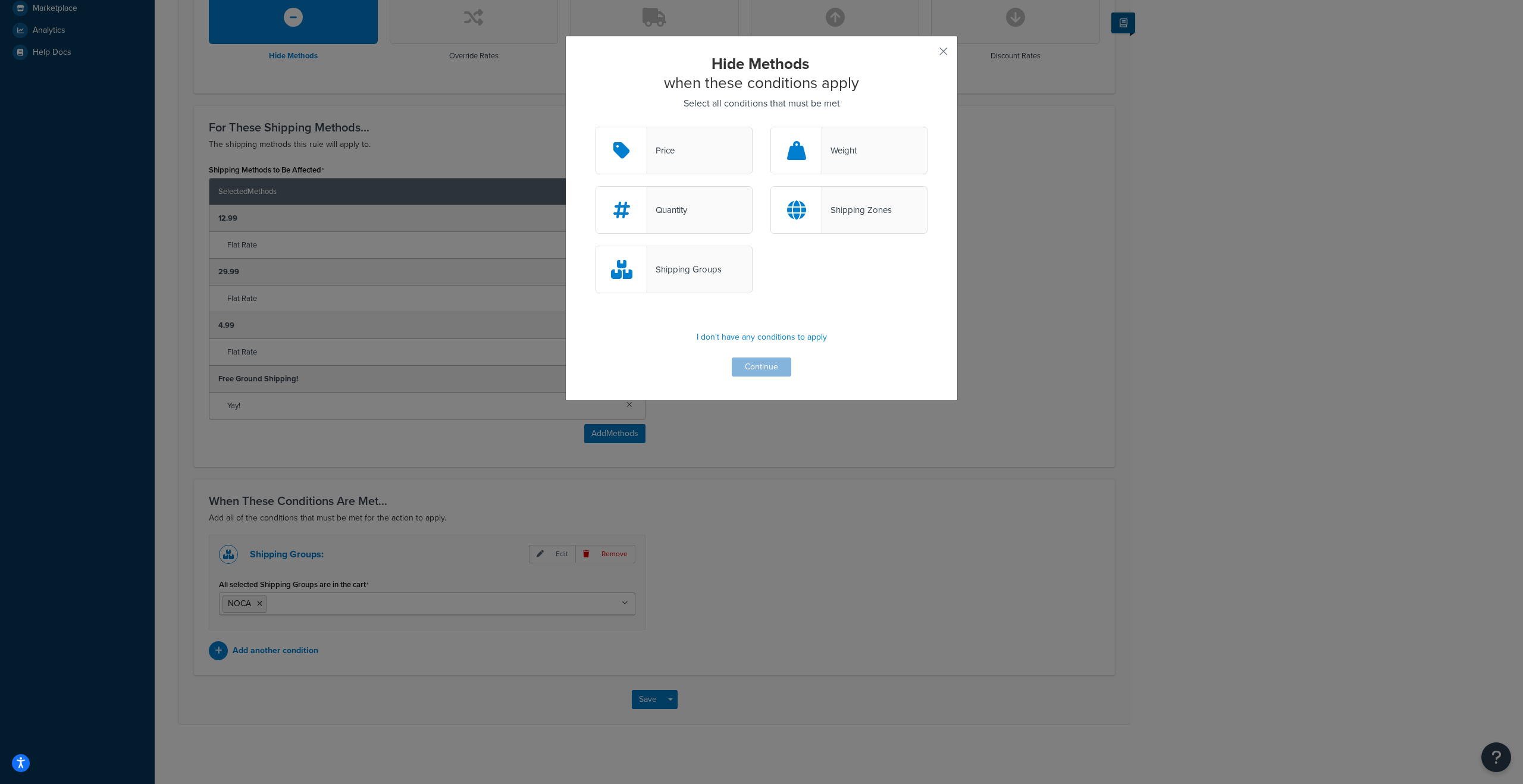
click at [835, 204] on div "Shipping Zones" at bounding box center [857, 210] width 70 height 17
click at [0, 0] on input "Shipping Zones" at bounding box center [0, 0] width 0 height 0
click at [761, 366] on button "Continue" at bounding box center [762, 366] width 60 height 19
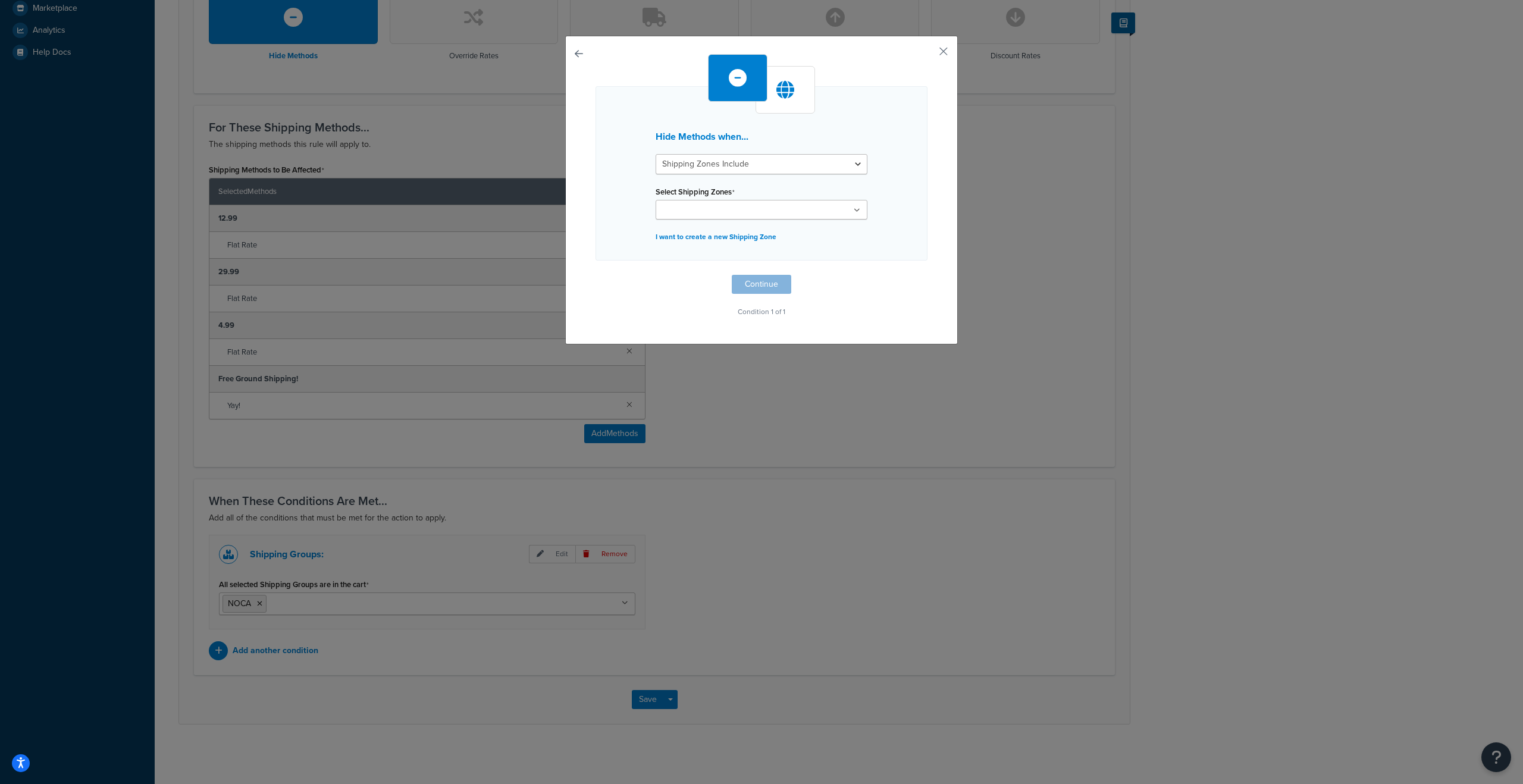
click at [786, 203] on ul at bounding box center [762, 210] width 212 height 20
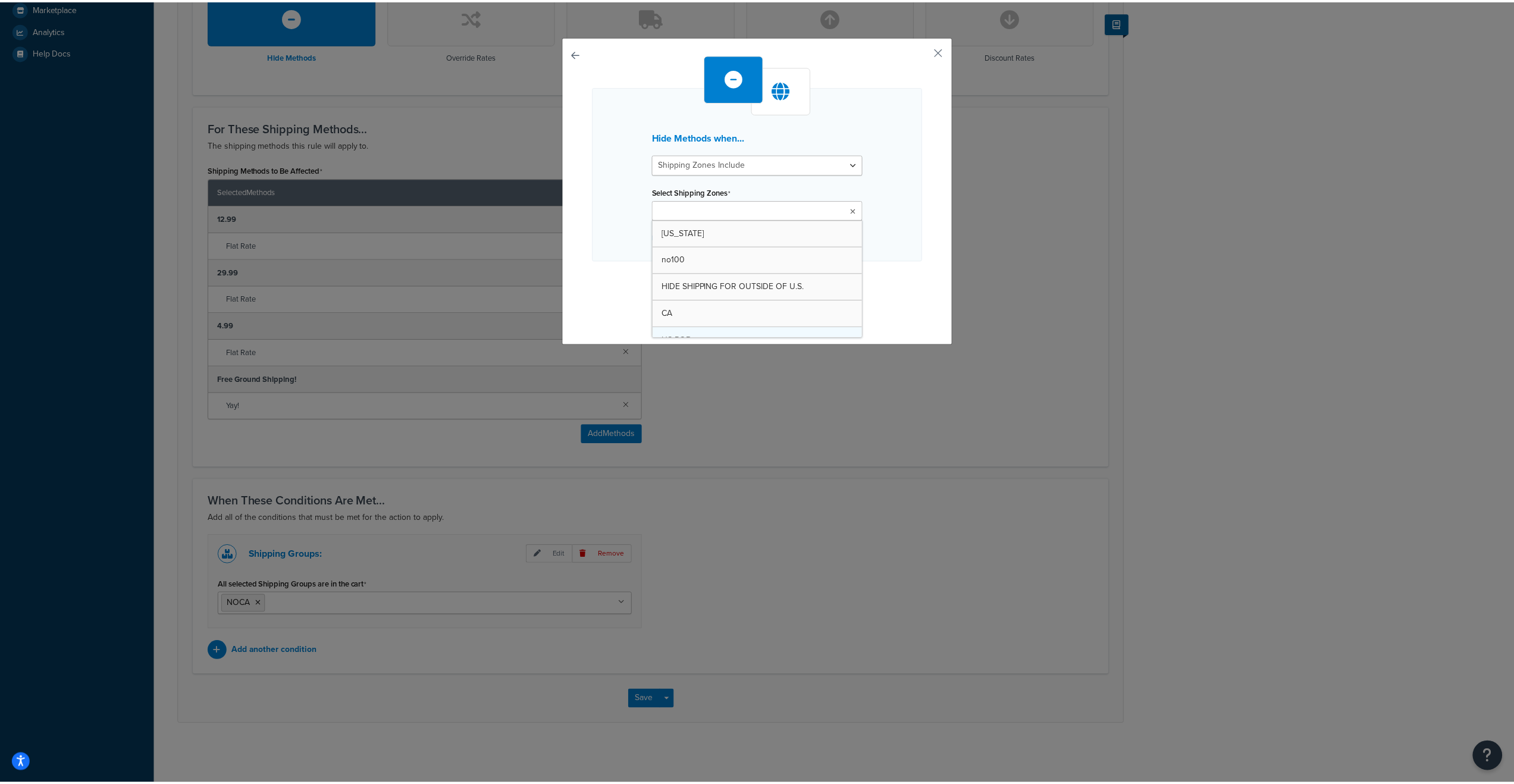
scroll to position [203, 0]
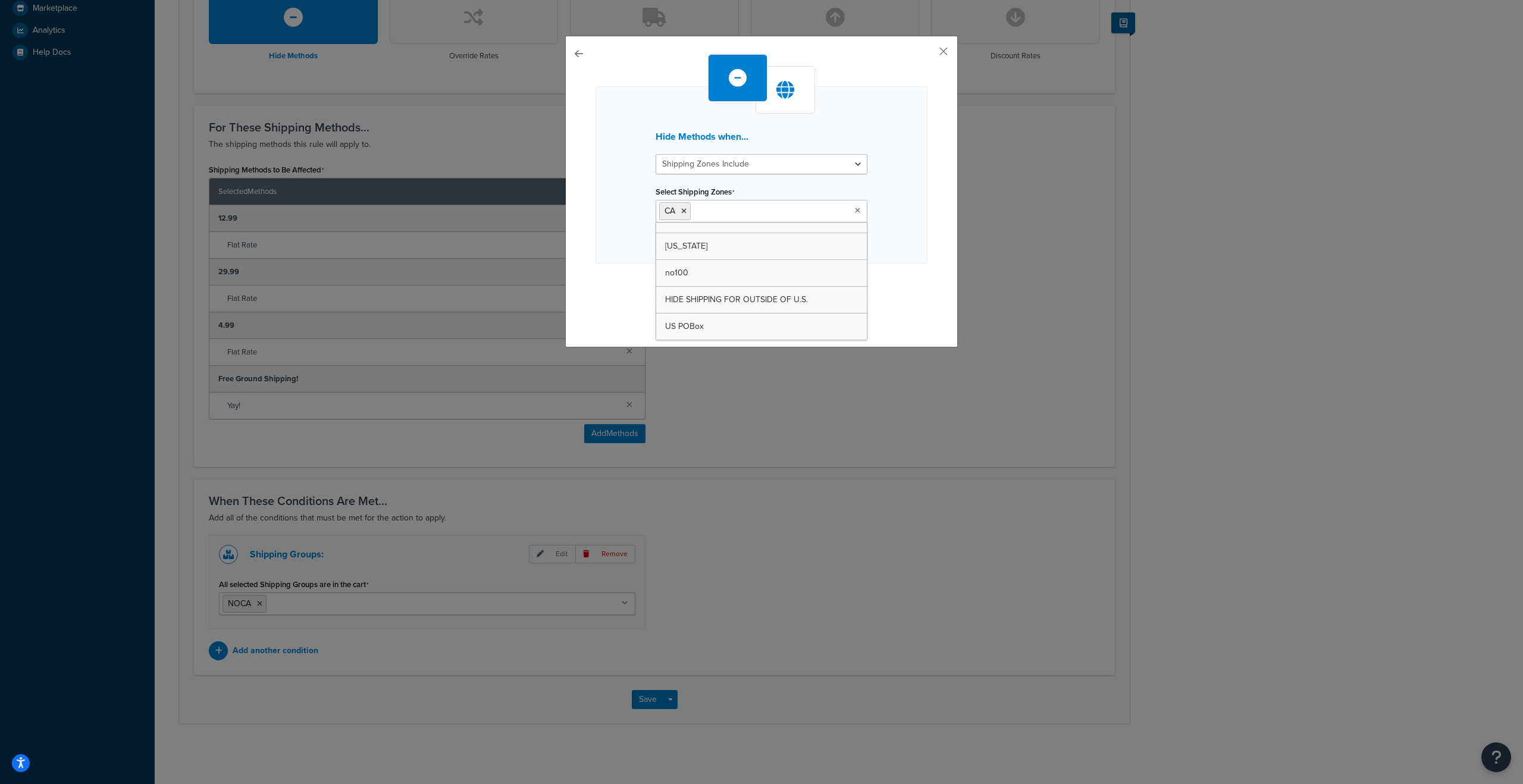
click at [935, 254] on div "Hide Methods when... Shipping Zones Include Shipping Zones Do Not Include Selec…" at bounding box center [762, 191] width 393 height 312
click at [765, 287] on button "Continue" at bounding box center [762, 287] width 60 height 19
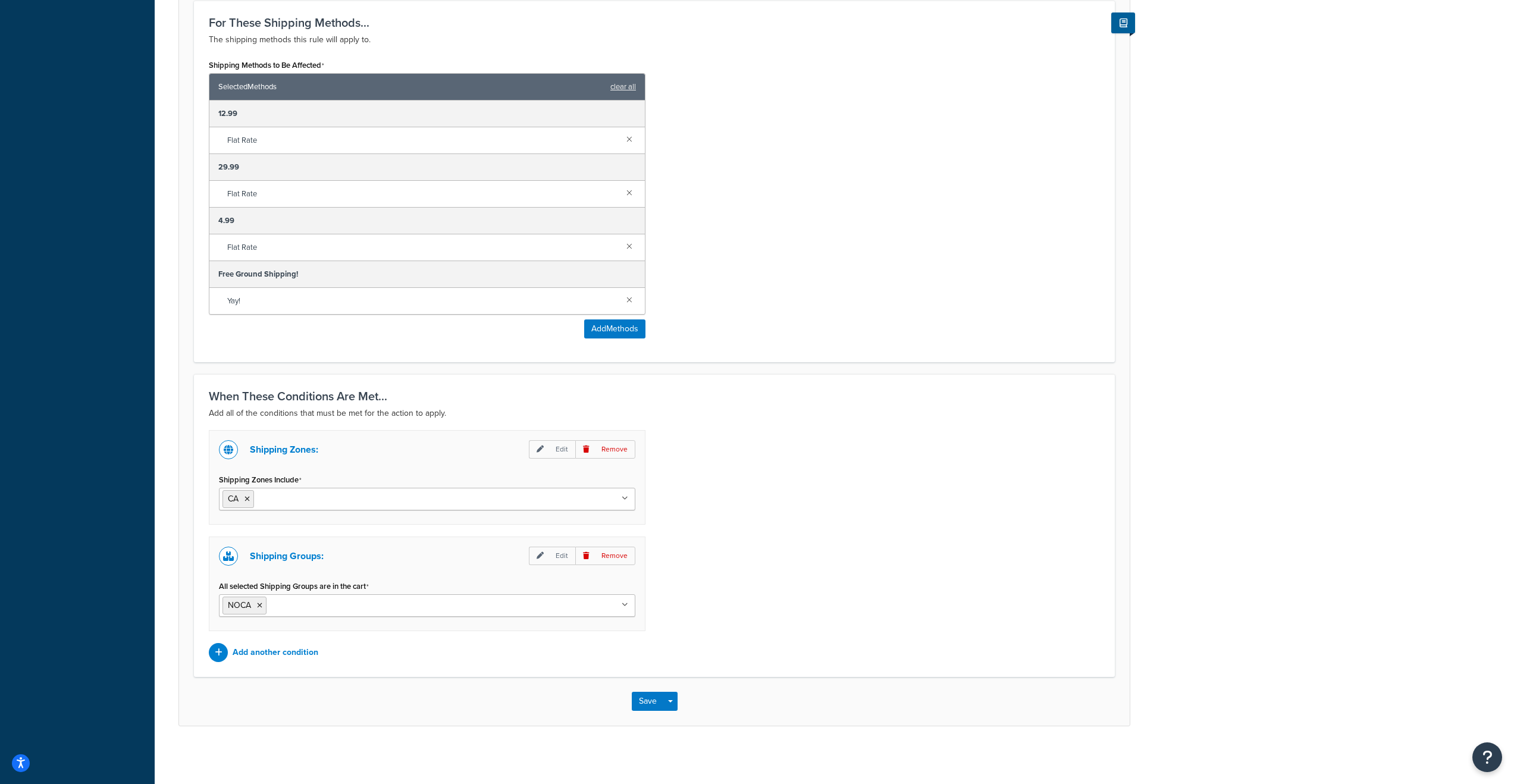
scroll to position [481, 0]
click at [634, 696] on button "Save" at bounding box center [648, 699] width 32 height 19
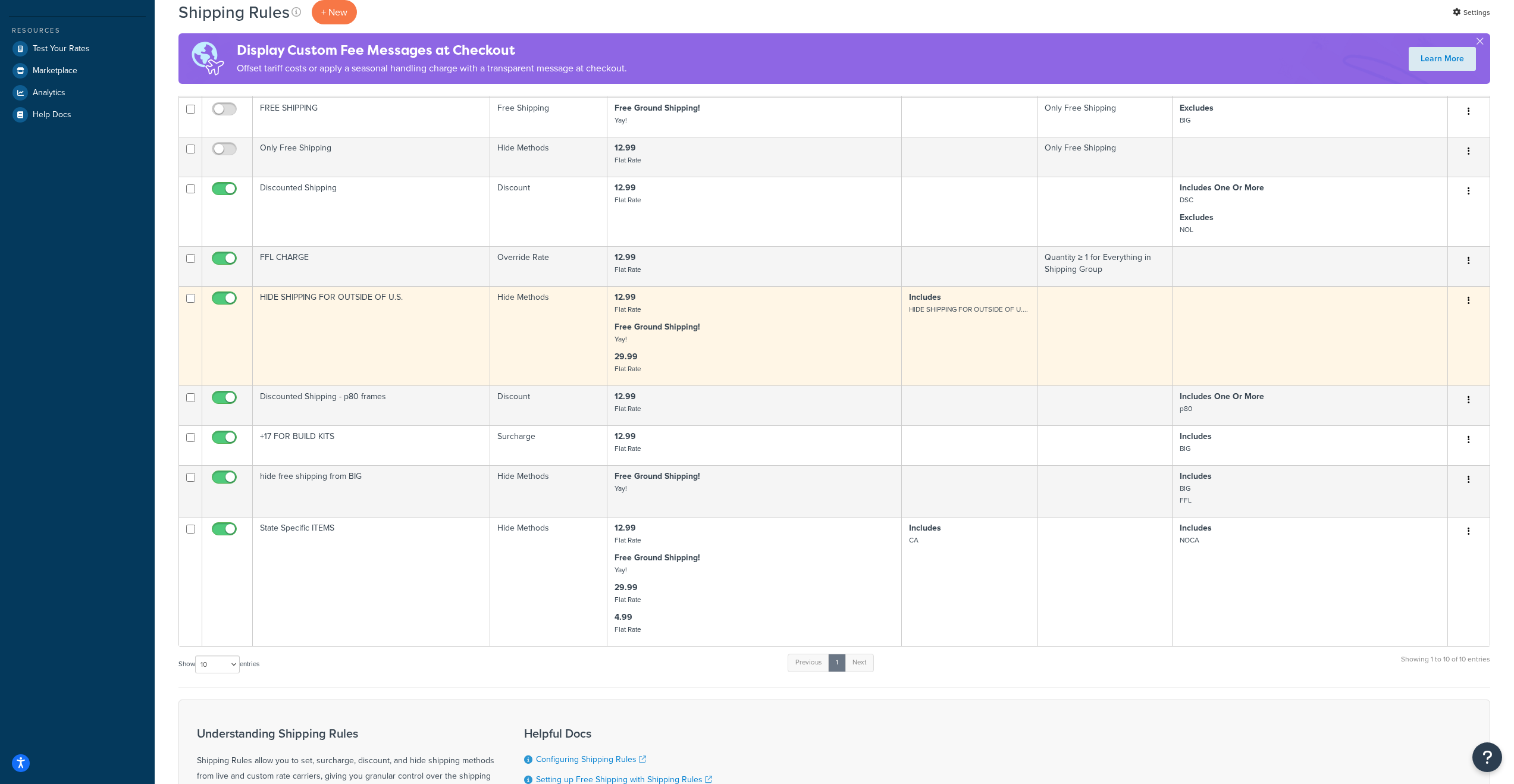
scroll to position [432, 0]
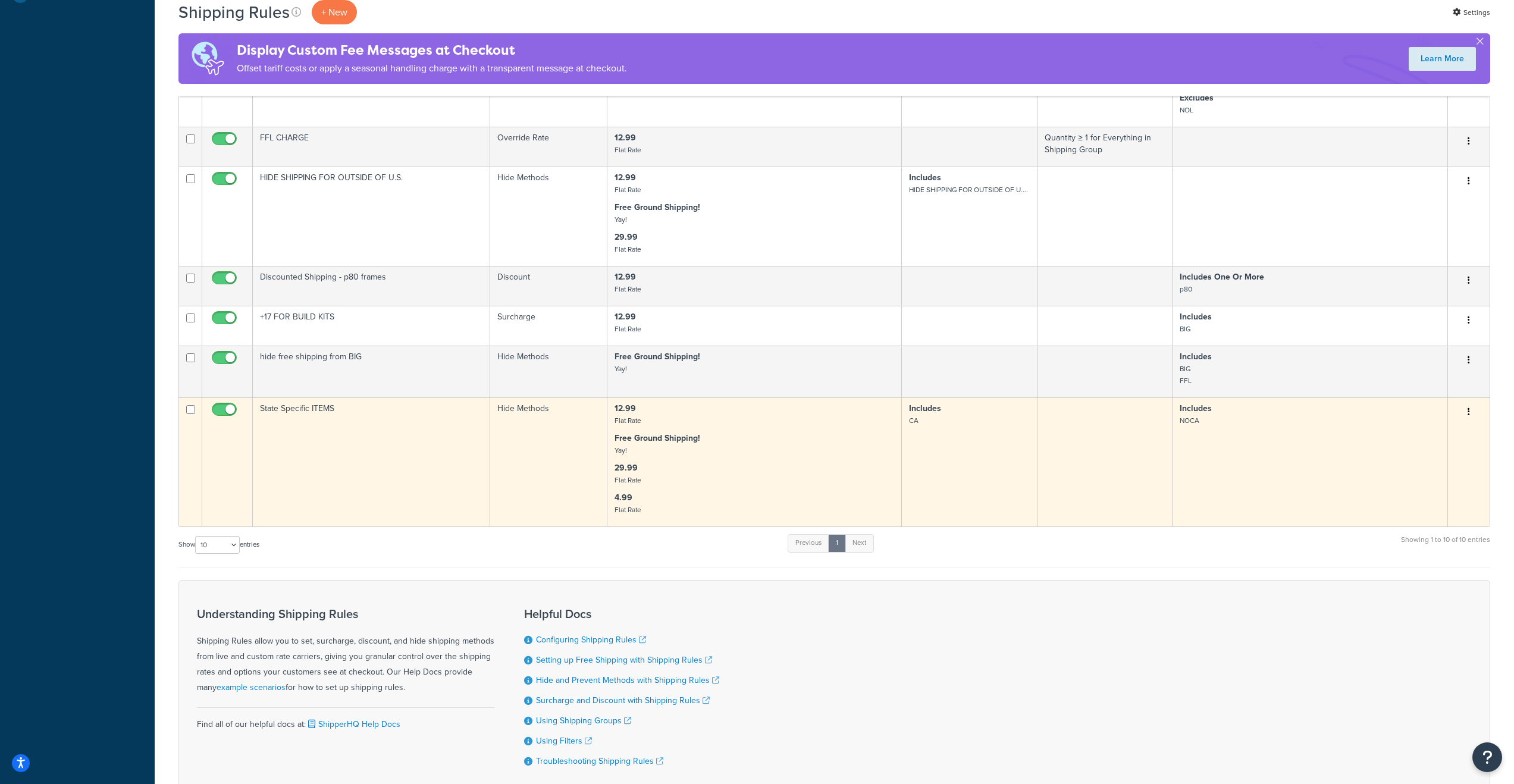
click at [925, 436] on td "Includes [GEOGRAPHIC_DATA]" at bounding box center [970, 462] width 136 height 129
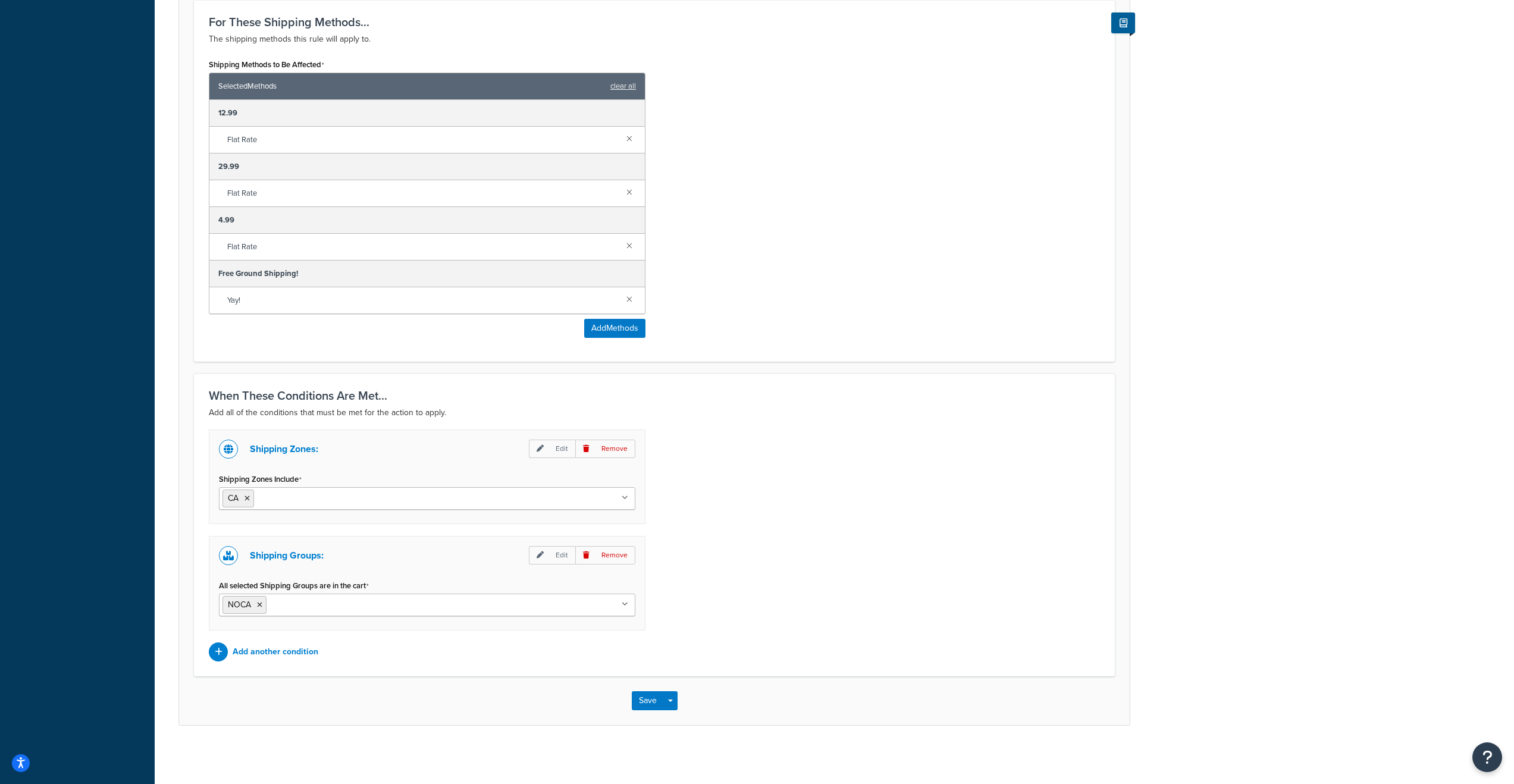
scroll to position [481, 0]
click at [602, 440] on p "Remove" at bounding box center [605, 447] width 60 height 18
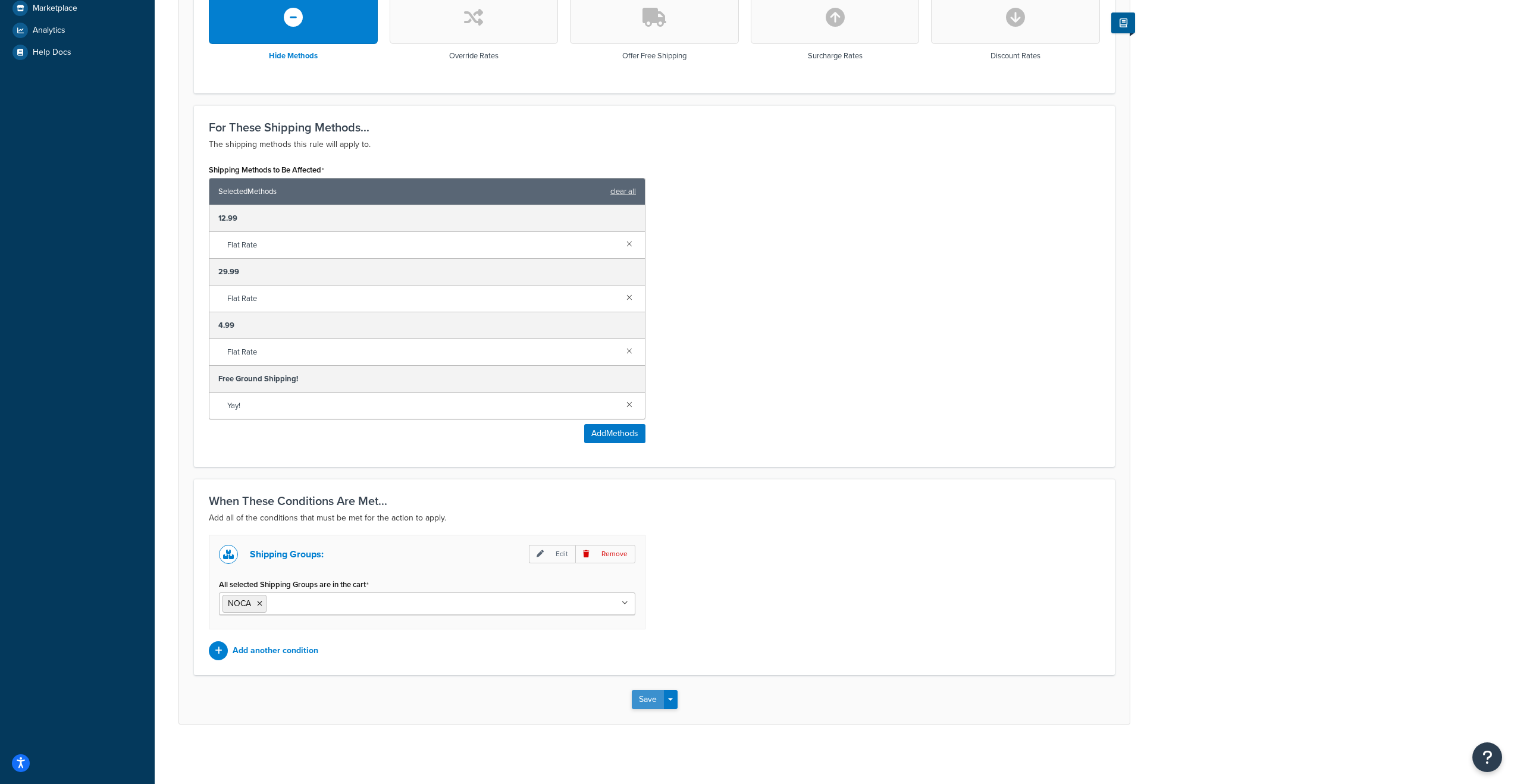
click at [636, 692] on button "Save" at bounding box center [648, 699] width 32 height 19
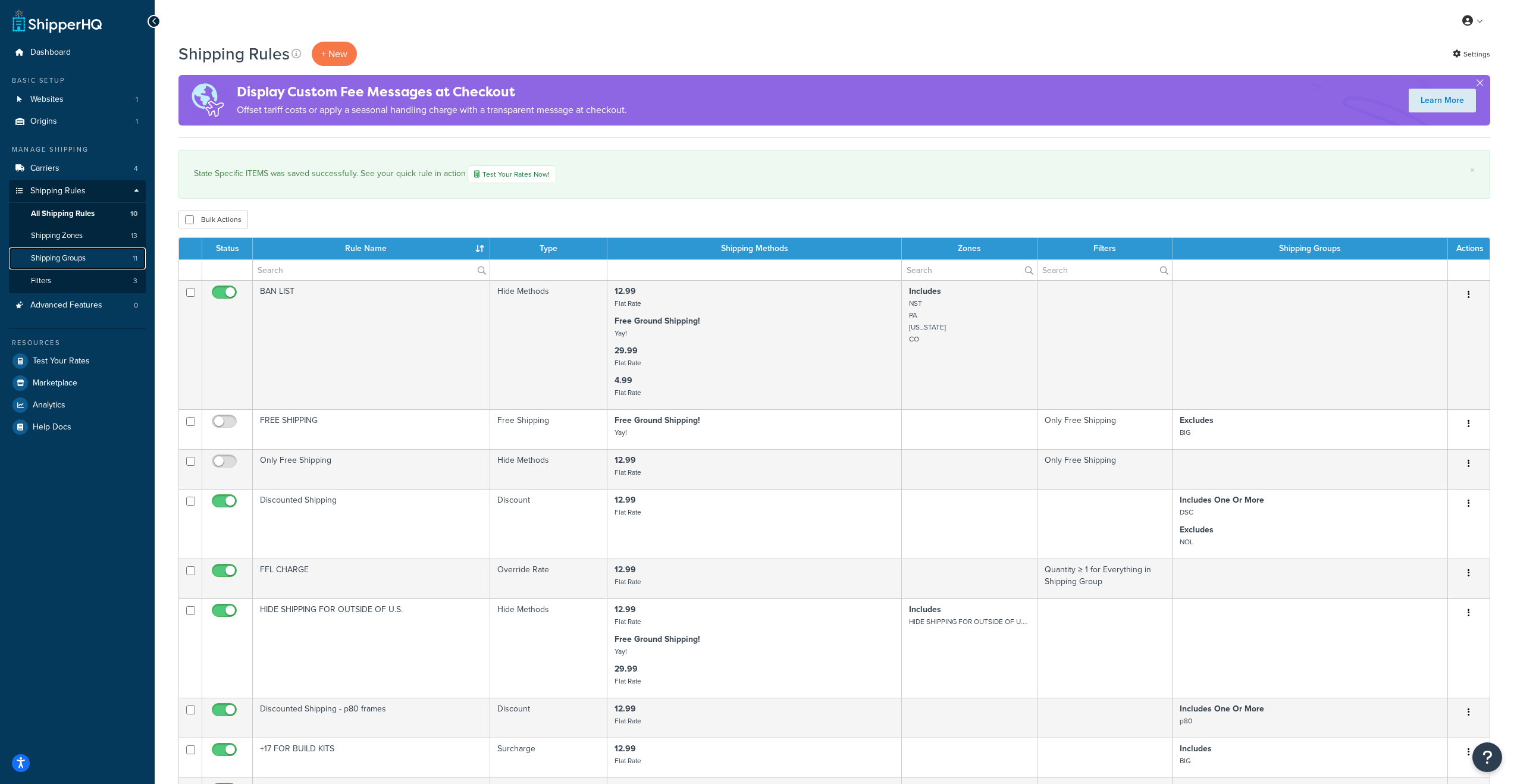
click at [79, 251] on link "Shipping Groups 11" at bounding box center [77, 258] width 137 height 22
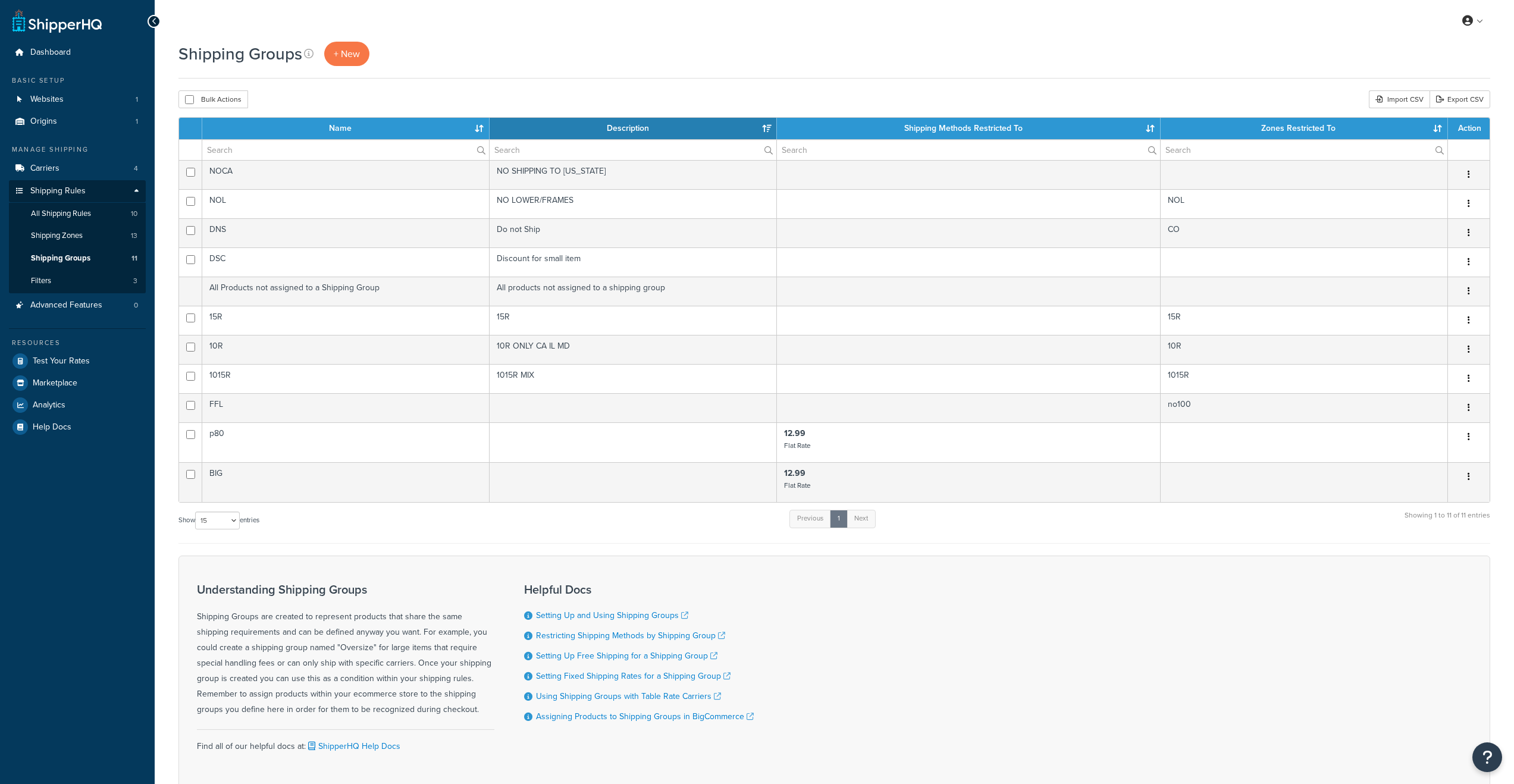
select select "15"
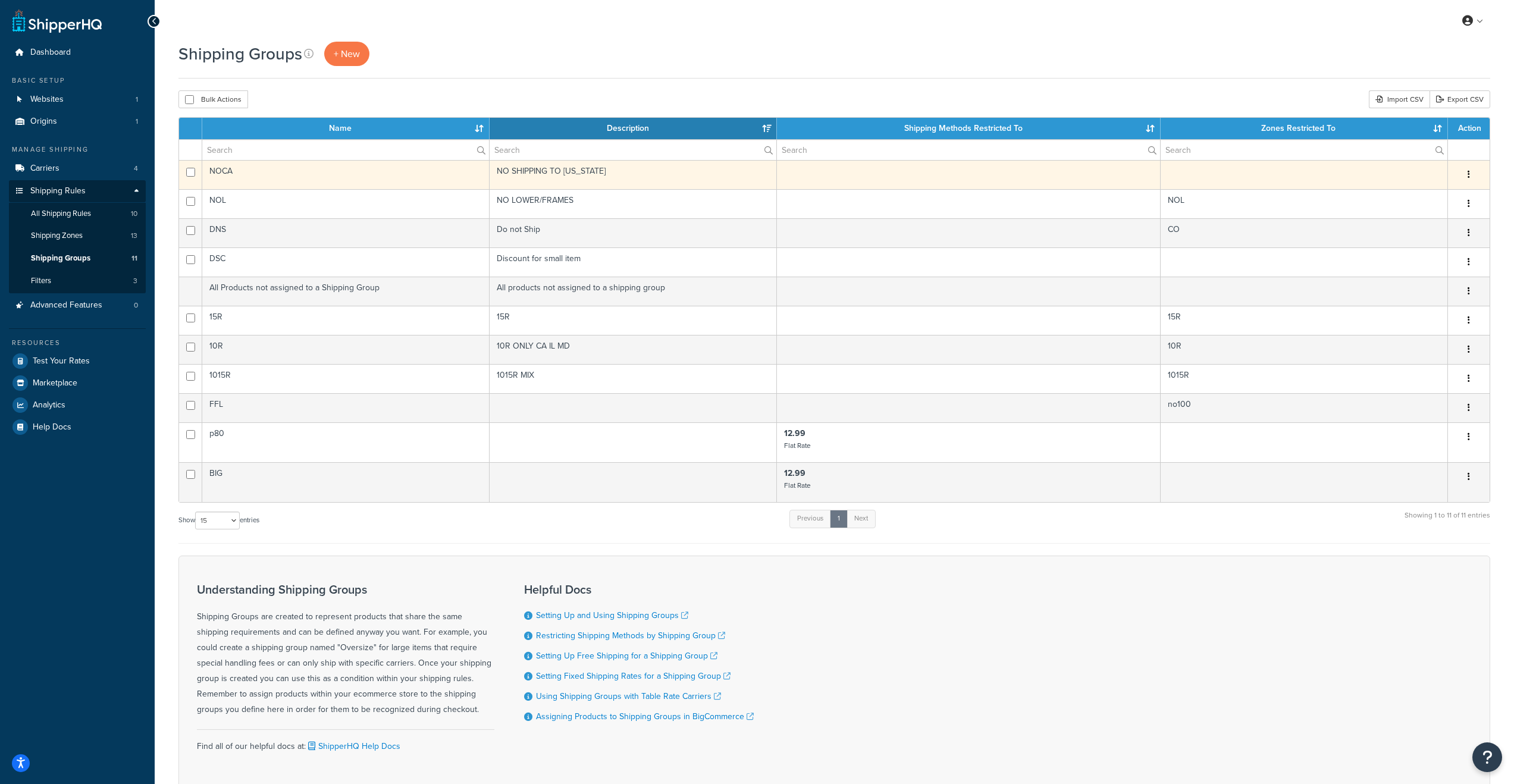
click at [575, 177] on td "NO SHIPPING TO [US_STATE]" at bounding box center [634, 174] width 288 height 30
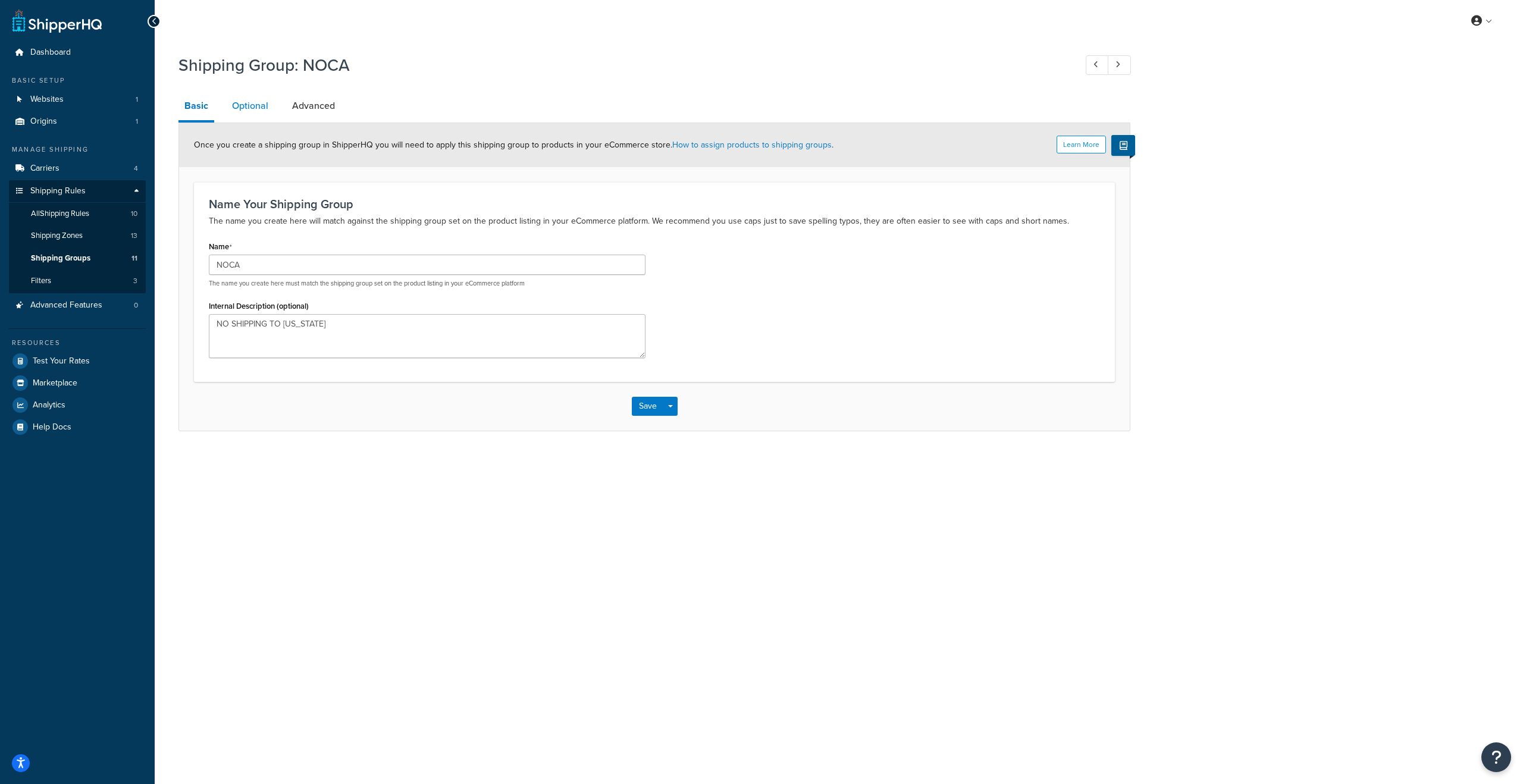
click at [254, 113] on link "Optional" at bounding box center [251, 106] width 48 height 29
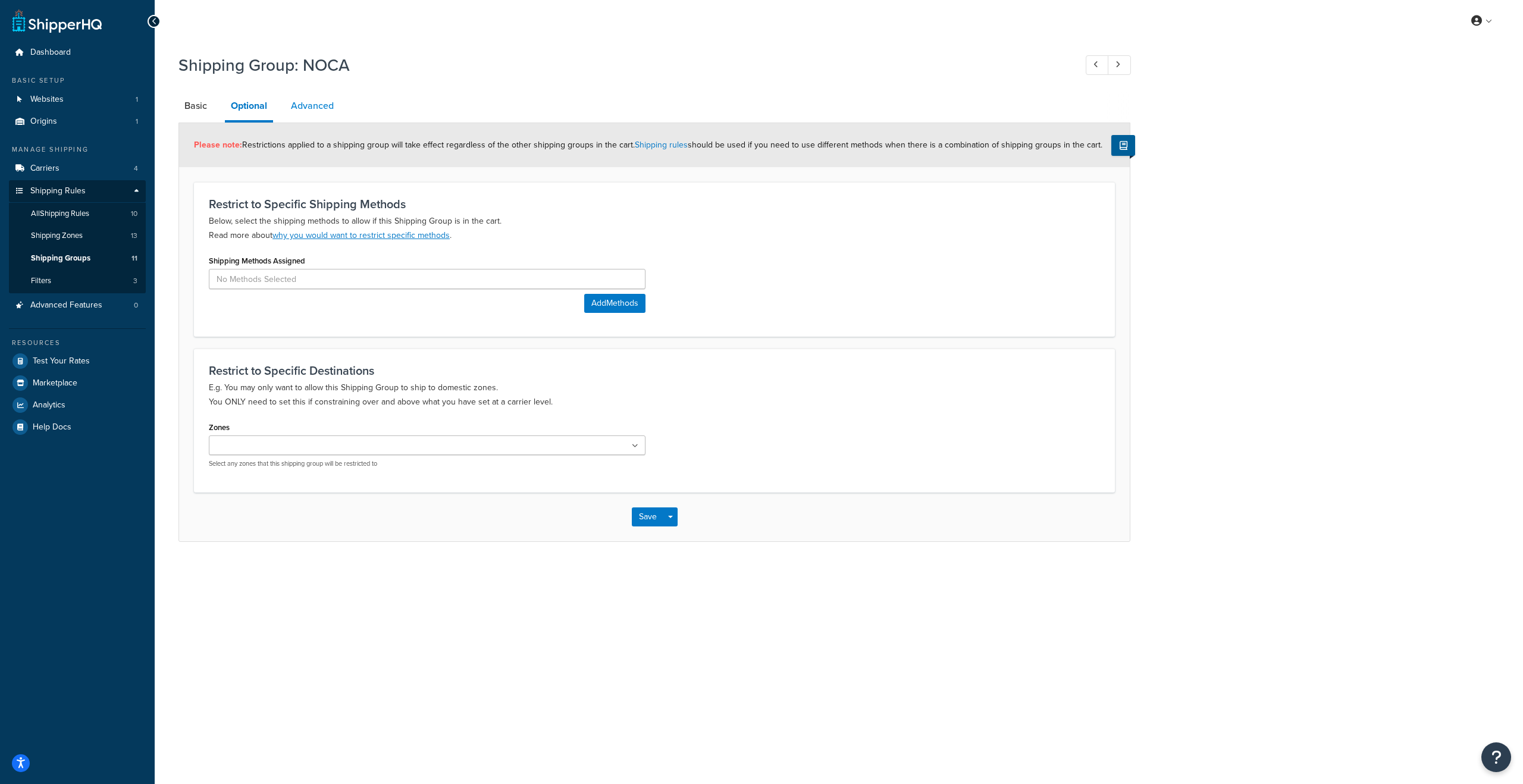
click at [307, 98] on link "Advanced" at bounding box center [313, 106] width 55 height 29
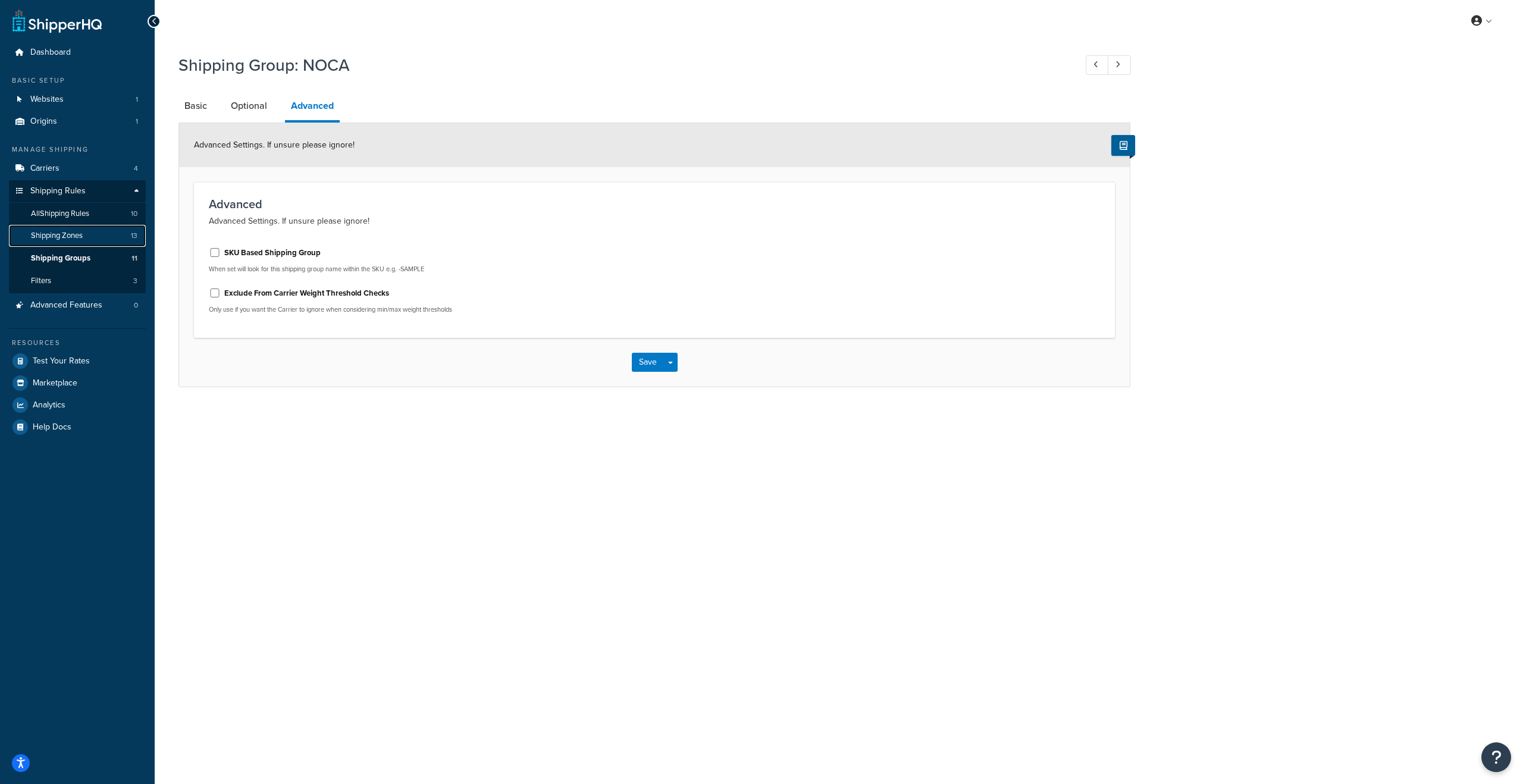
click at [74, 238] on span "Shipping Zones" at bounding box center [57, 235] width 51 height 10
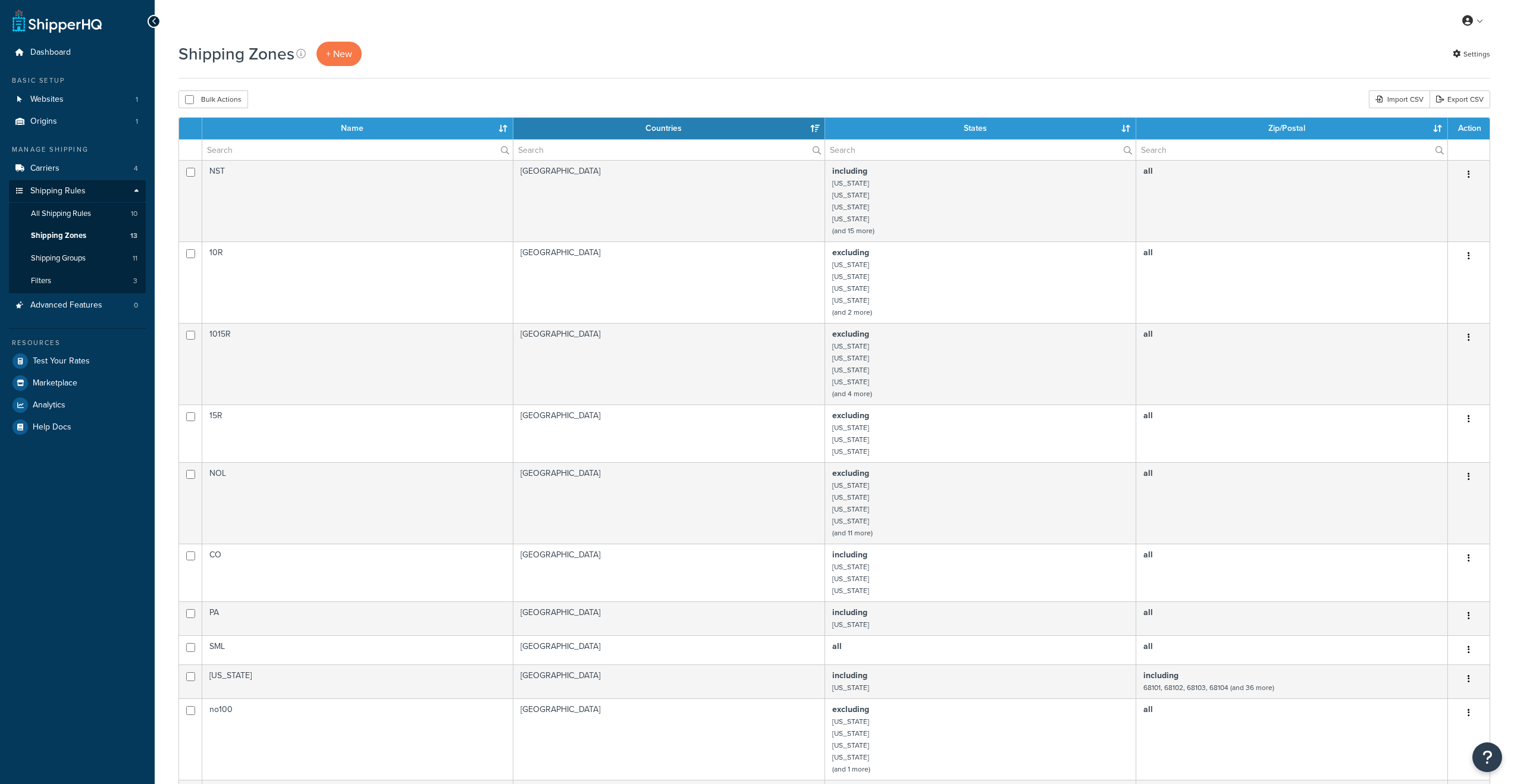
select select "15"
click at [64, 206] on link "All Shipping Rules 10" at bounding box center [77, 213] width 137 height 22
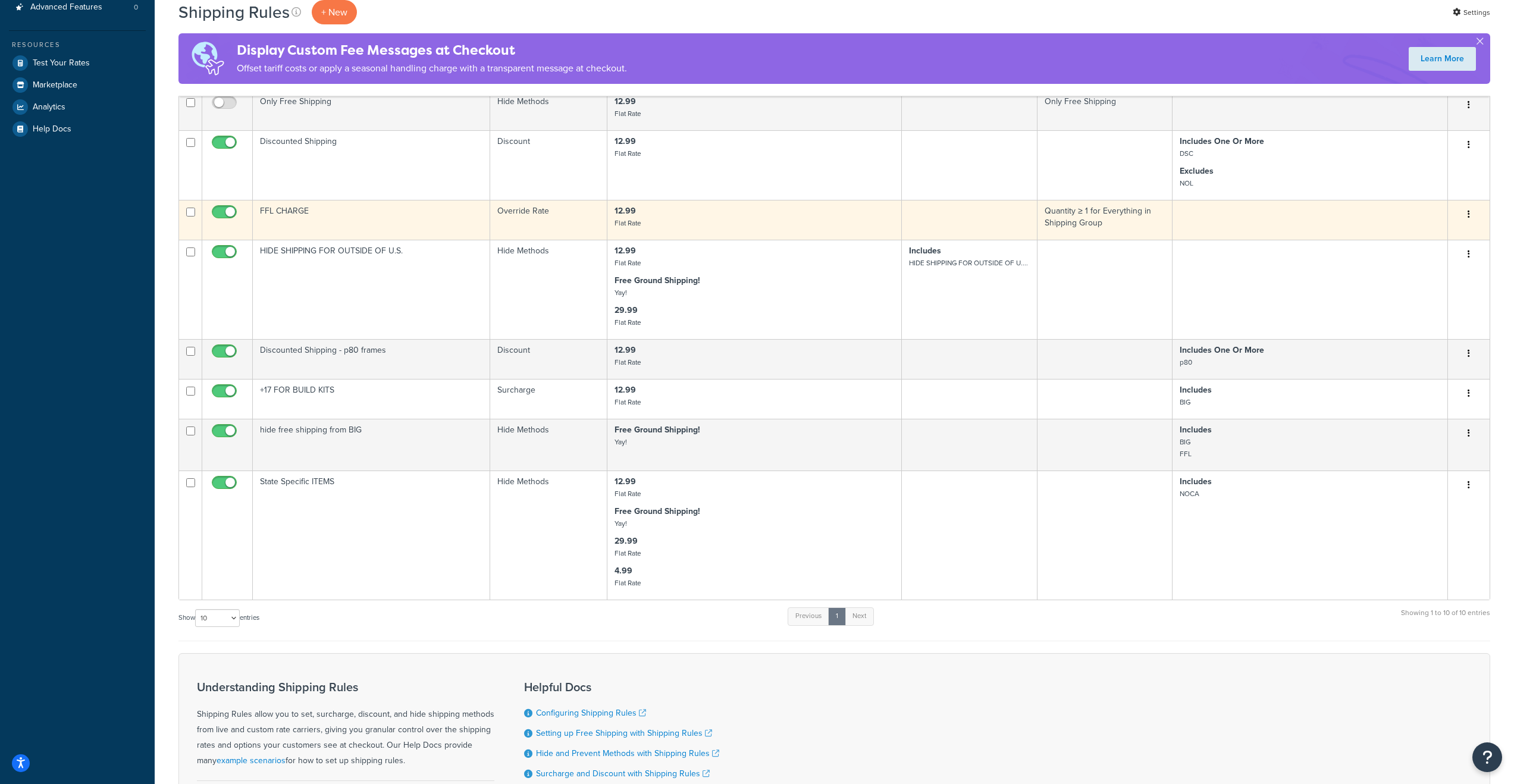
scroll to position [452, 0]
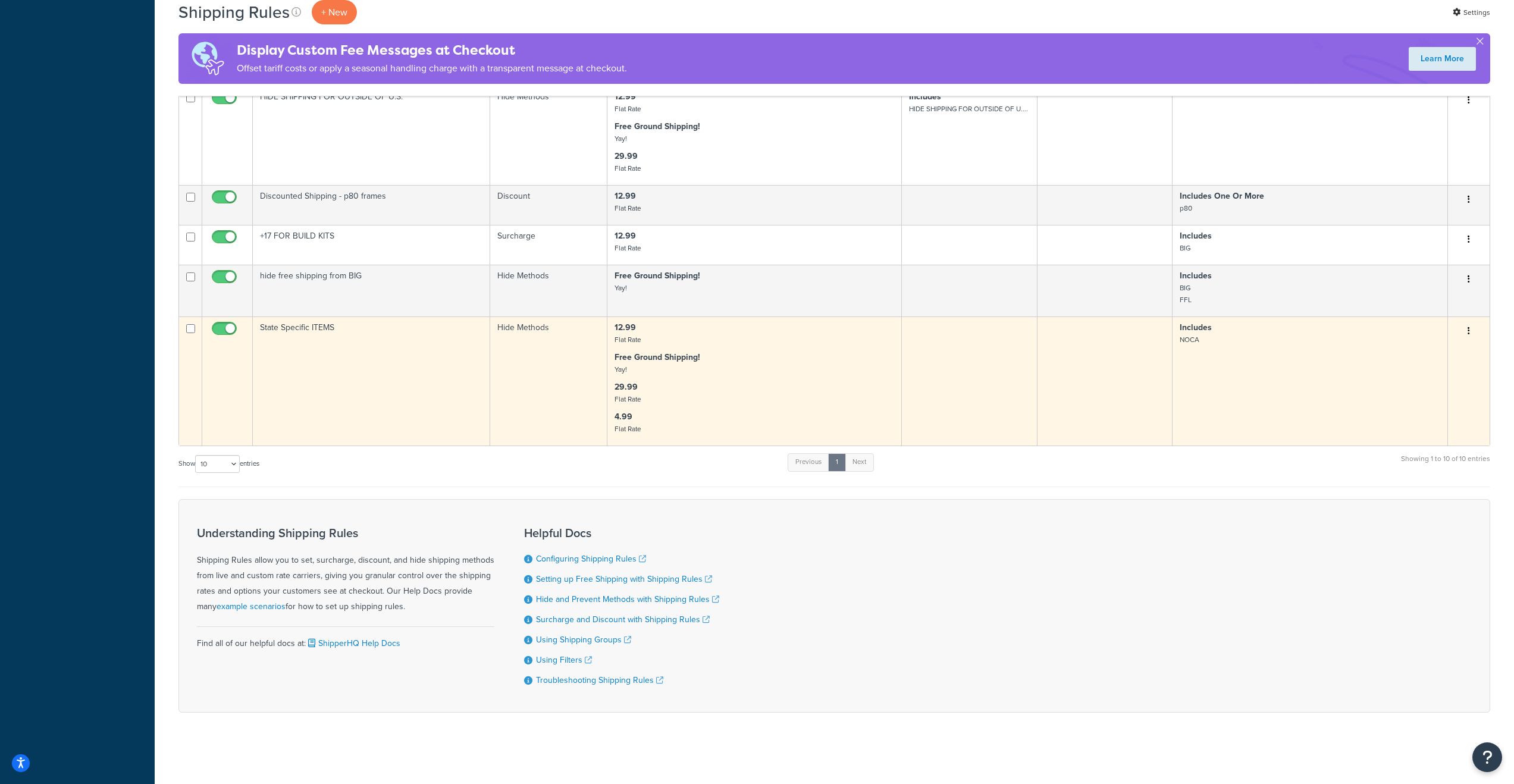
click at [963, 359] on td at bounding box center [970, 381] width 136 height 129
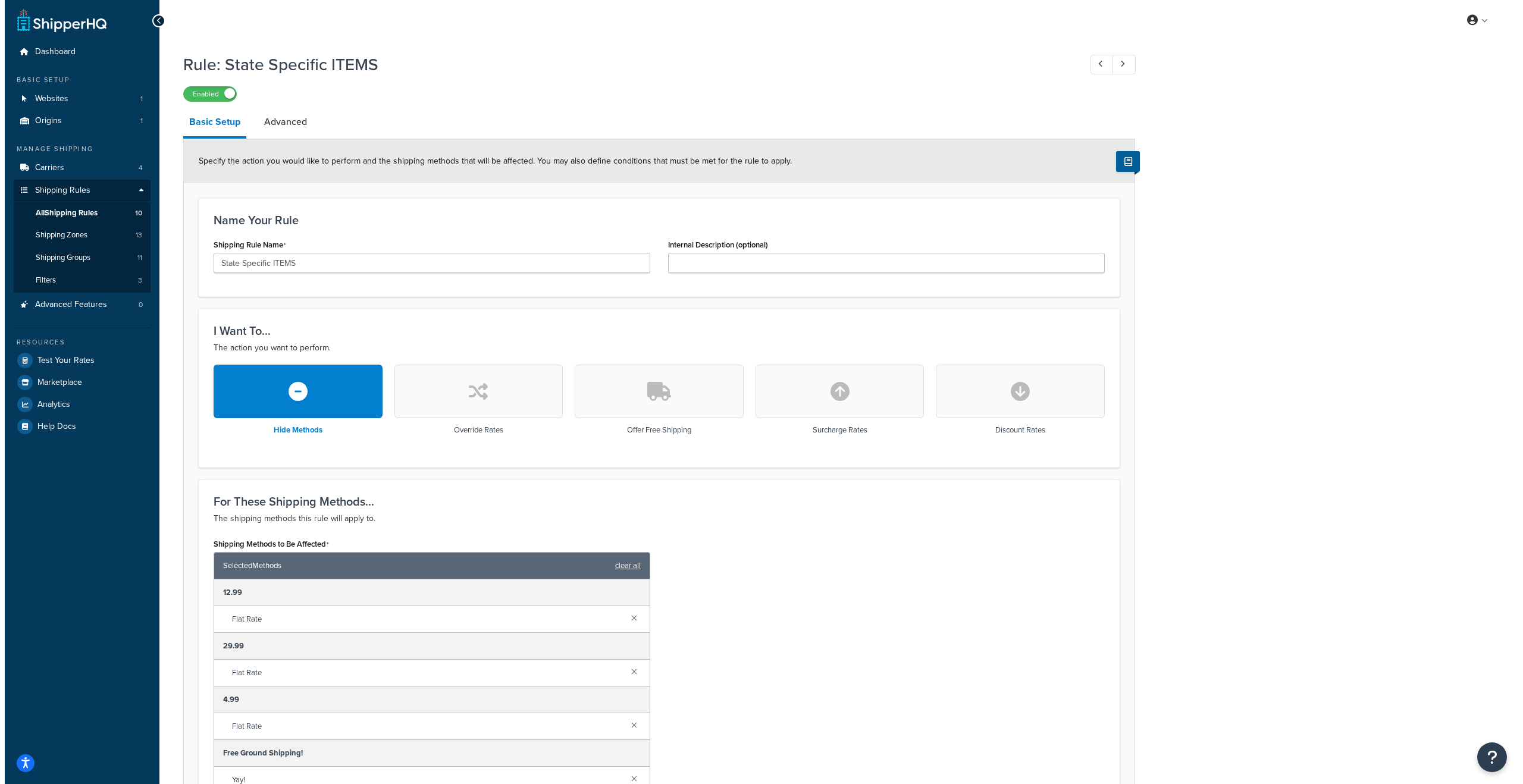
scroll to position [375, 0]
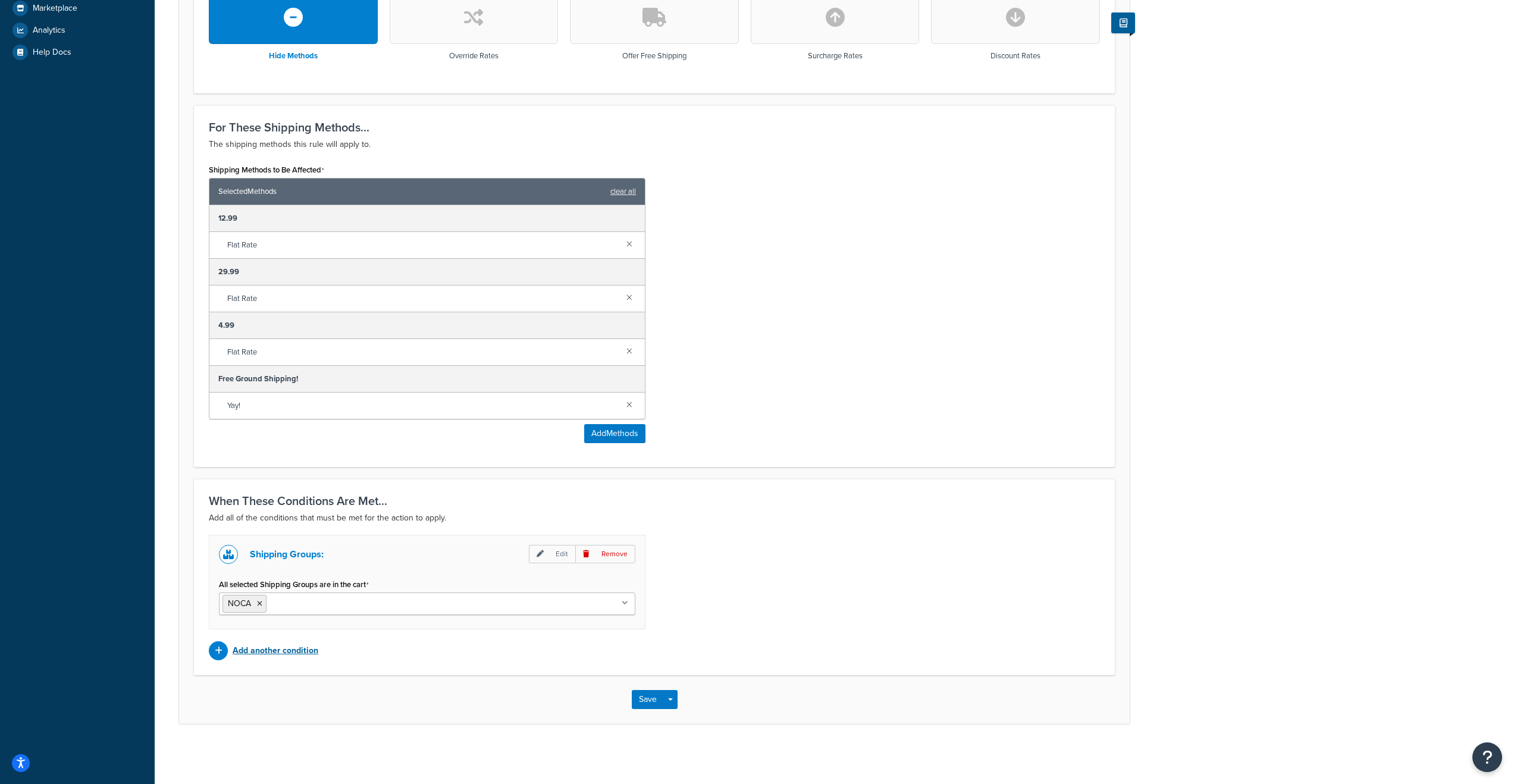
click at [295, 655] on p "Add another condition" at bounding box center [275, 651] width 86 height 17
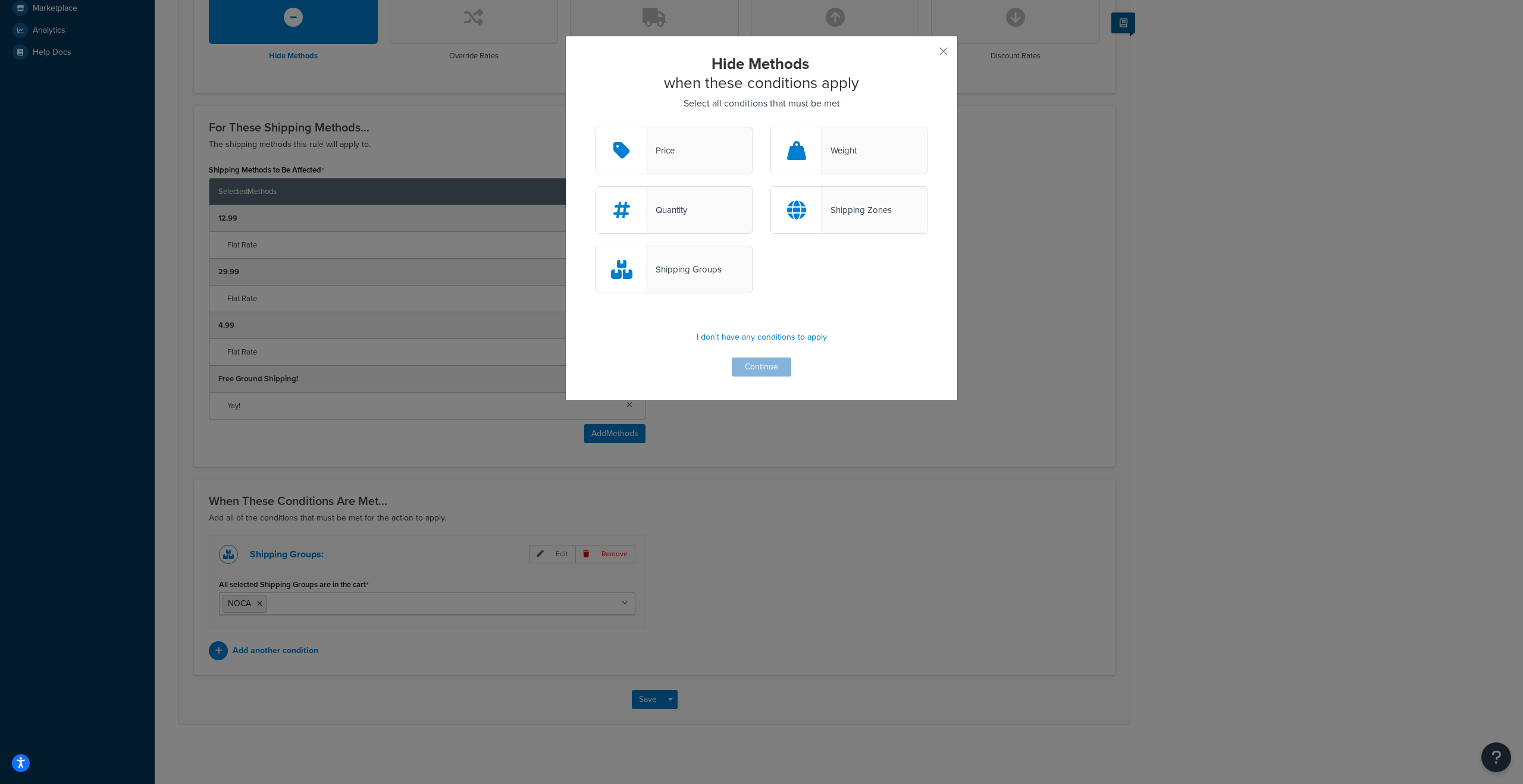
click at [851, 200] on div "Shipping Zones" at bounding box center [849, 210] width 157 height 48
click at [0, 0] on input "Shipping Zones" at bounding box center [0, 0] width 0 height 0
click at [740, 371] on button "Continue" at bounding box center [762, 366] width 60 height 19
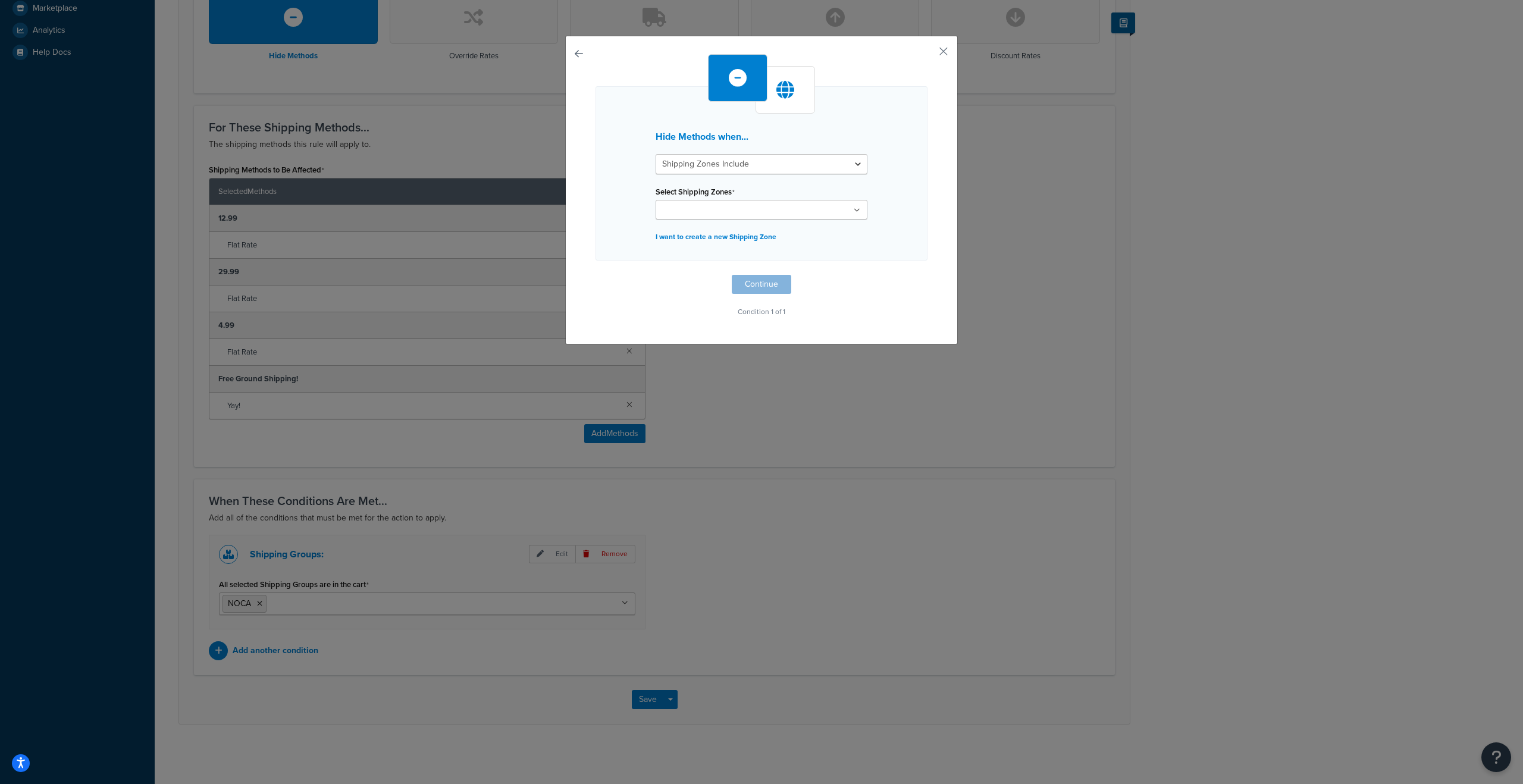
click at [749, 204] on ul at bounding box center [762, 210] width 212 height 20
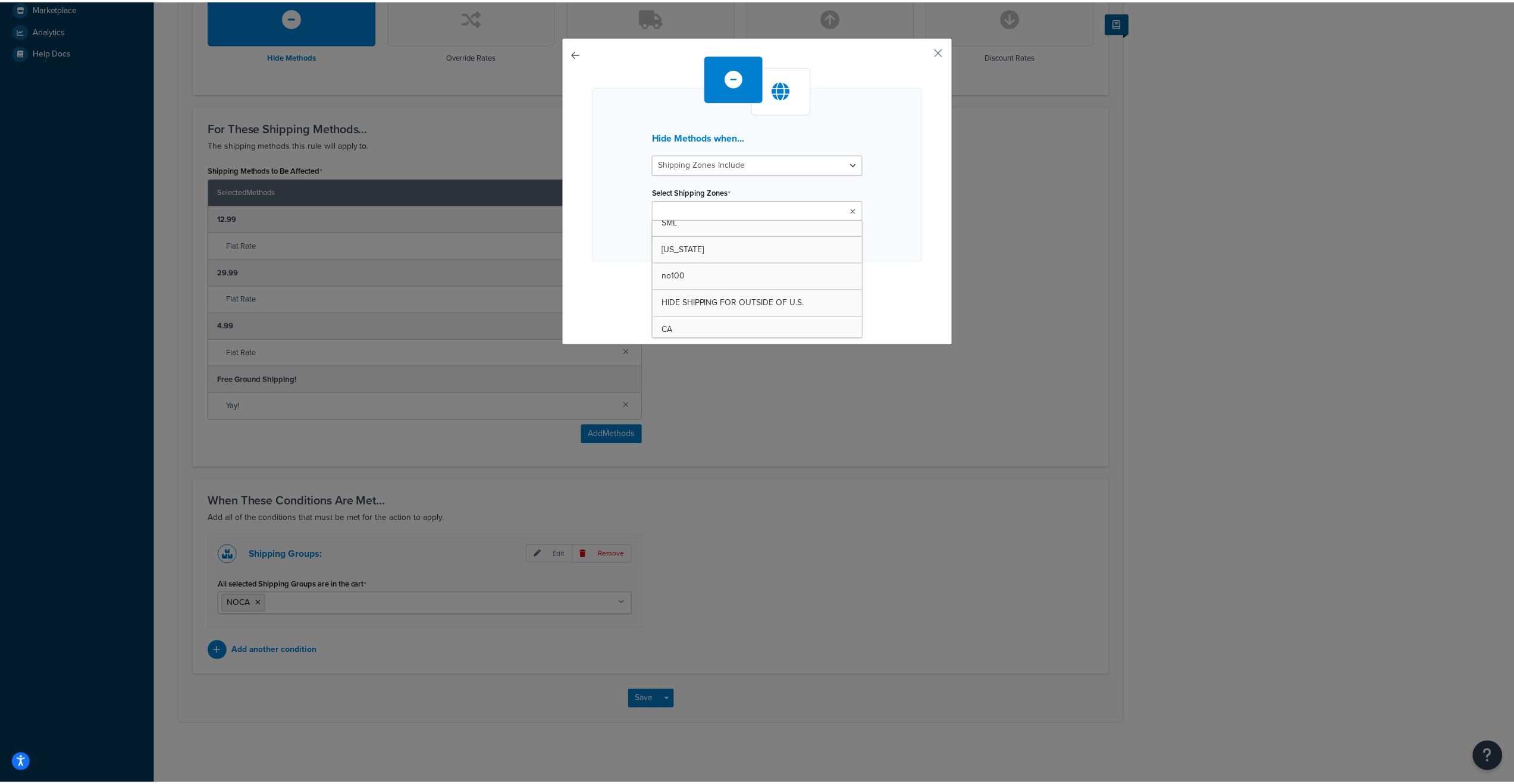
scroll to position [198, 0]
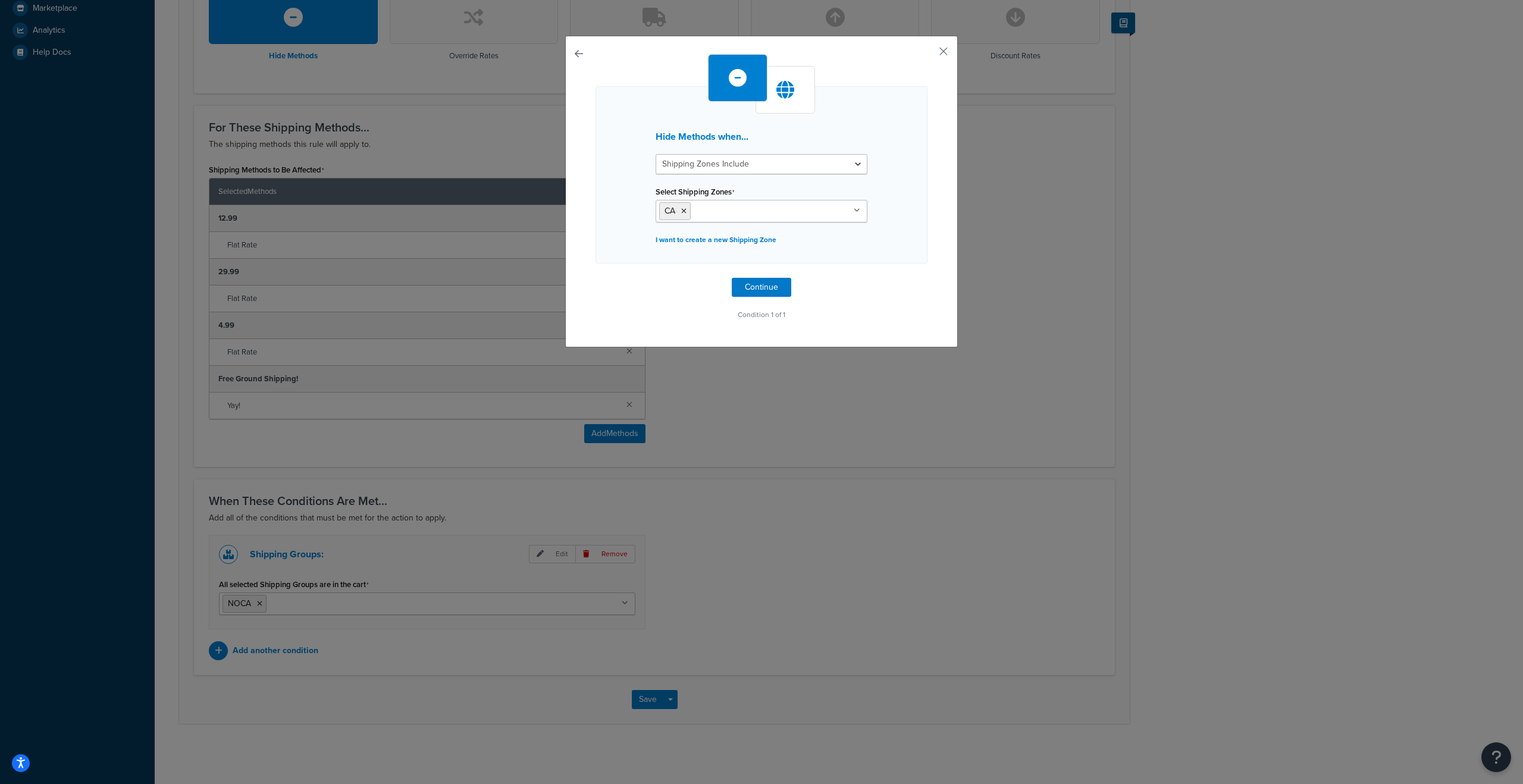
click at [913, 230] on div "Hide Methods when... Shipping Zones Include Shipping Zones Do Not Include Selec…" at bounding box center [762, 175] width 332 height 177
click at [766, 291] on button "Continue" at bounding box center [762, 287] width 60 height 19
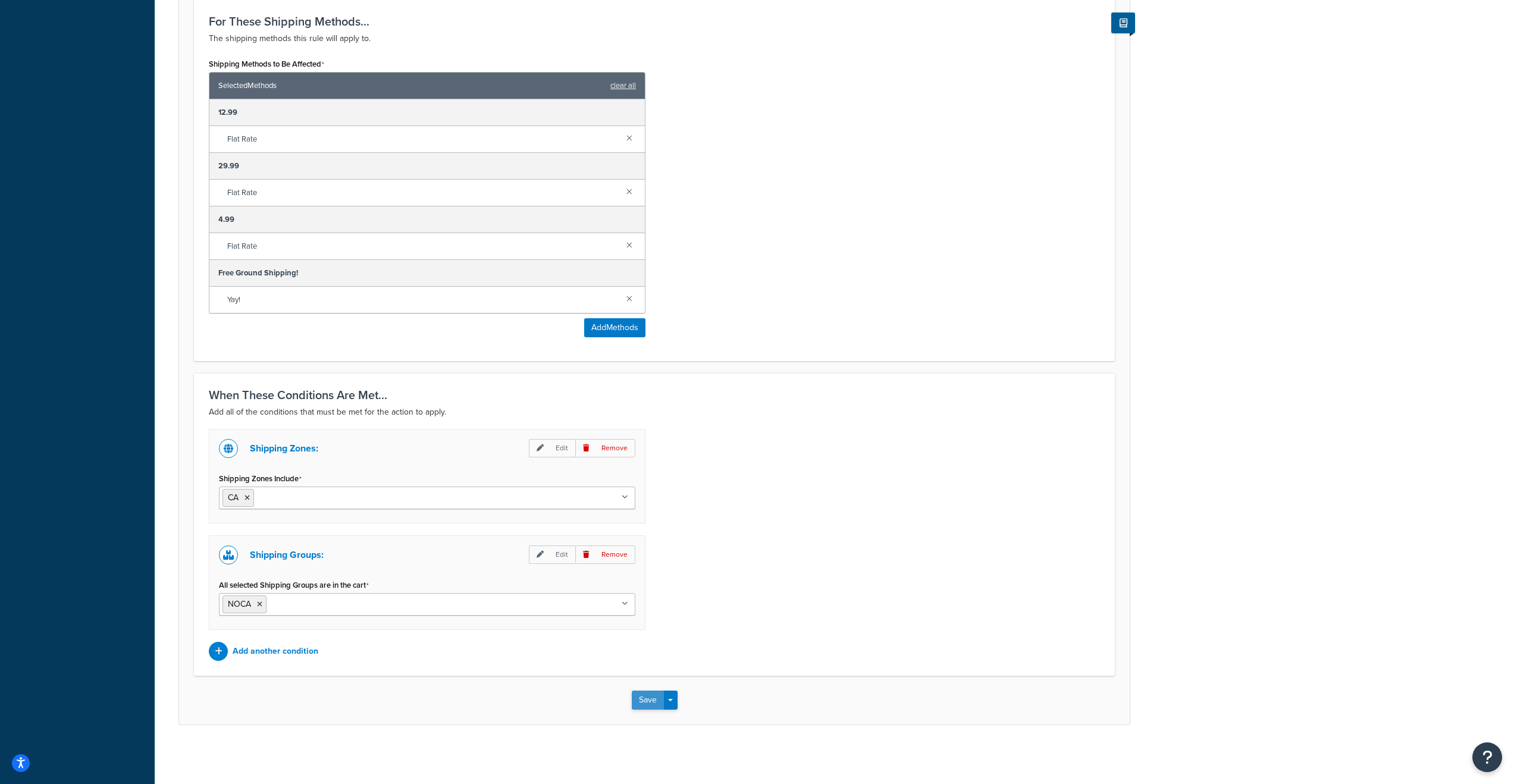
scroll to position [481, 0]
click at [636, 695] on button "Save" at bounding box center [648, 699] width 32 height 19
